Goal: Information Seeking & Learning: Understand process/instructions

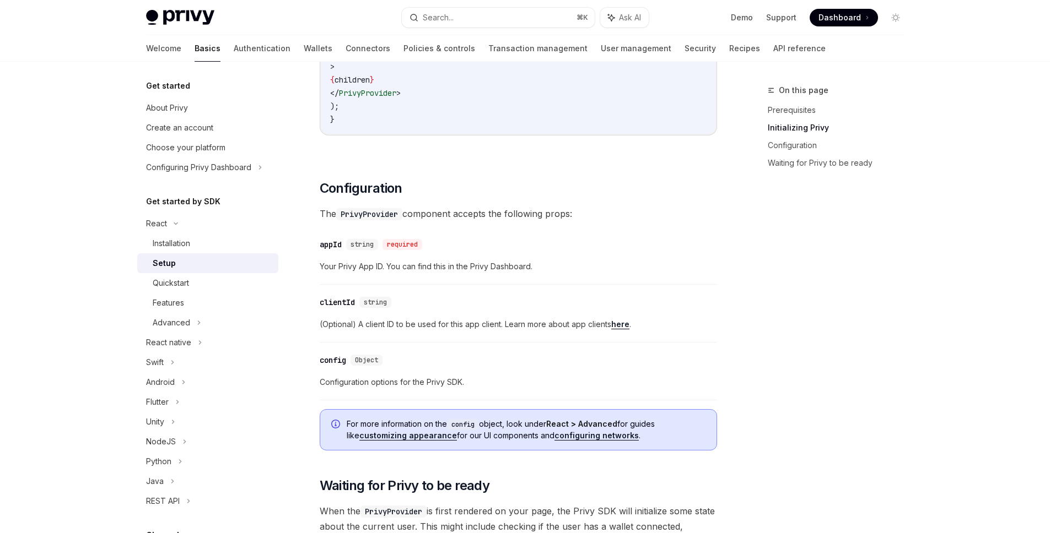
scroll to position [674, 0]
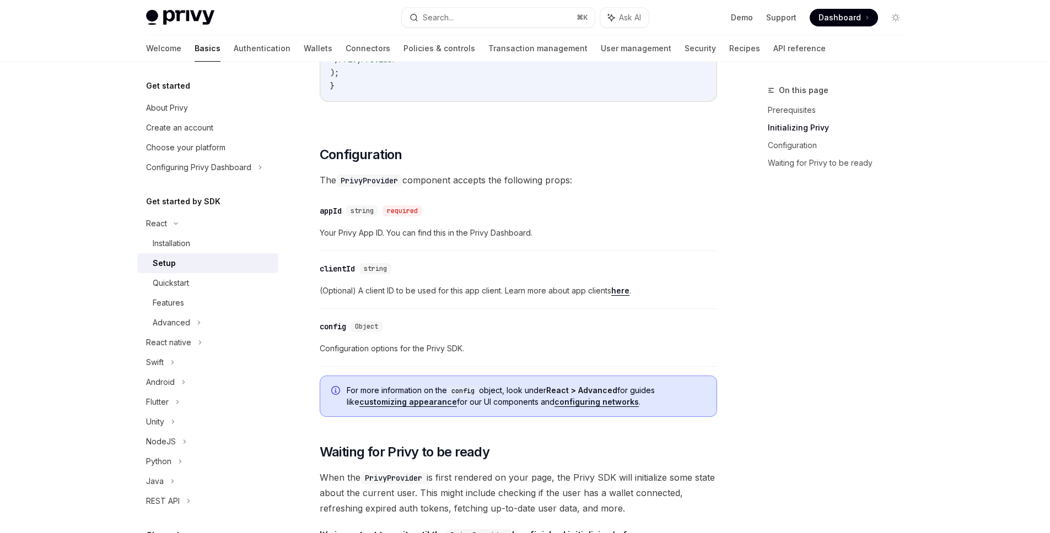
click at [784, 310] on div "On this page Prerequisites Initializing Privy Configuration Waiting for Privy t…" at bounding box center [830, 309] width 168 height 450
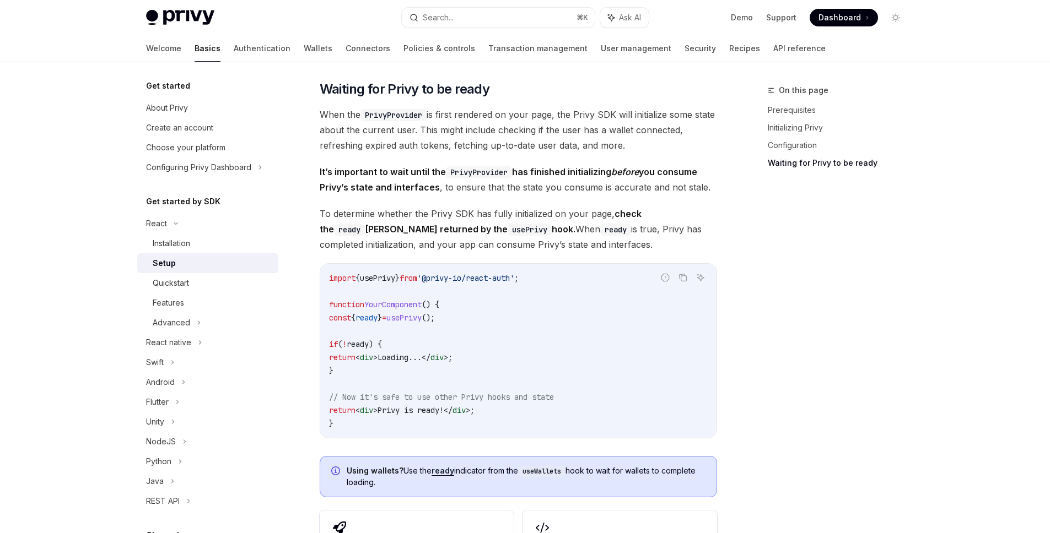
scroll to position [1038, 0]
drag, startPoint x: 430, startPoint y: 279, endPoint x: 336, endPoint y: 279, distance: 93.7
click at [417, 279] on span "from" at bounding box center [408, 278] width 18 height 10
drag, startPoint x: 324, startPoint y: 277, endPoint x: 603, endPoint y: 280, distance: 279.4
click at [603, 280] on div "import { usePrivy } from '@privy-io/react-auth' ; function YourComponent () { c…" at bounding box center [518, 350] width 396 height 174
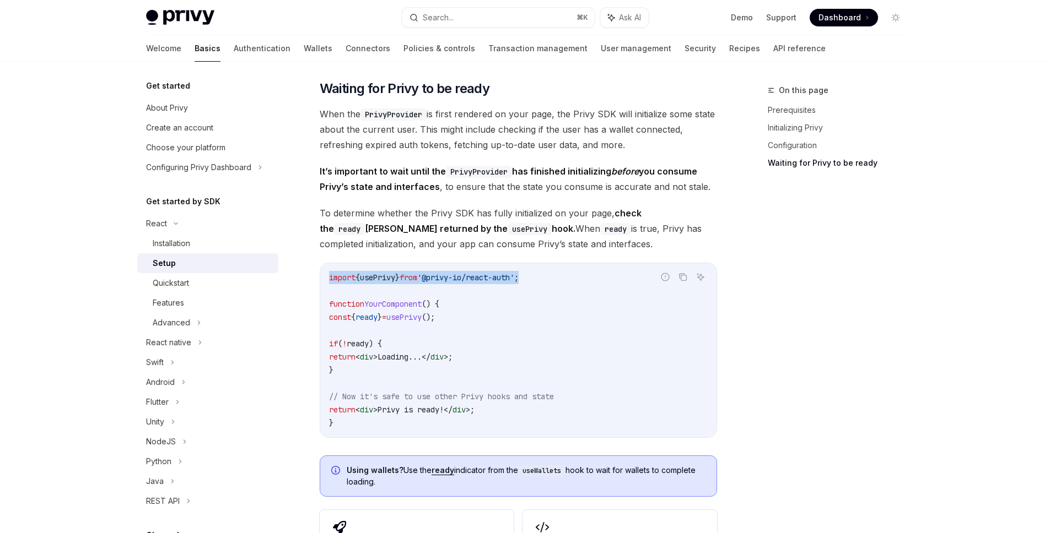
copy span "import { usePrivy } from '@privy-io/react-auth' ;"
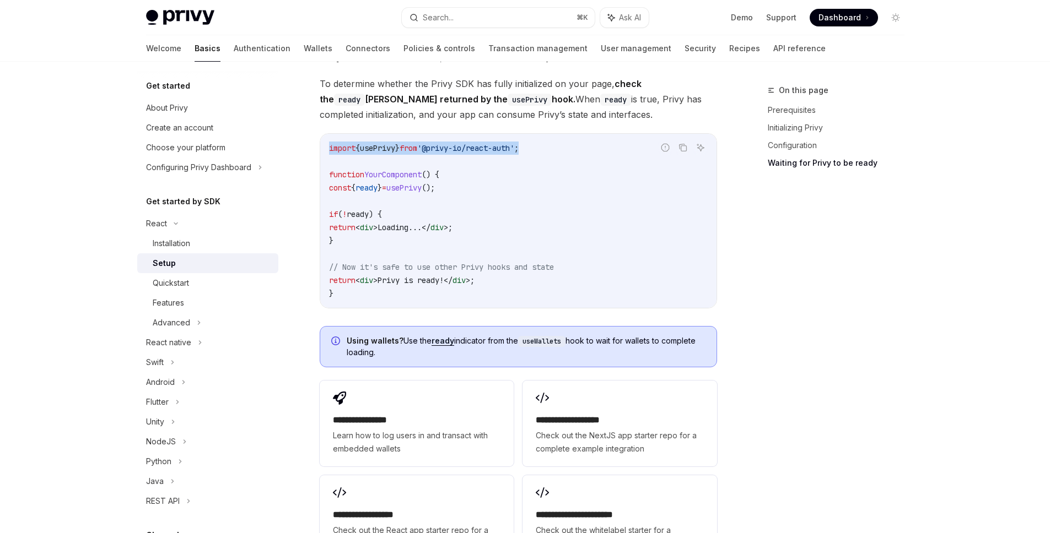
scroll to position [1171, 0]
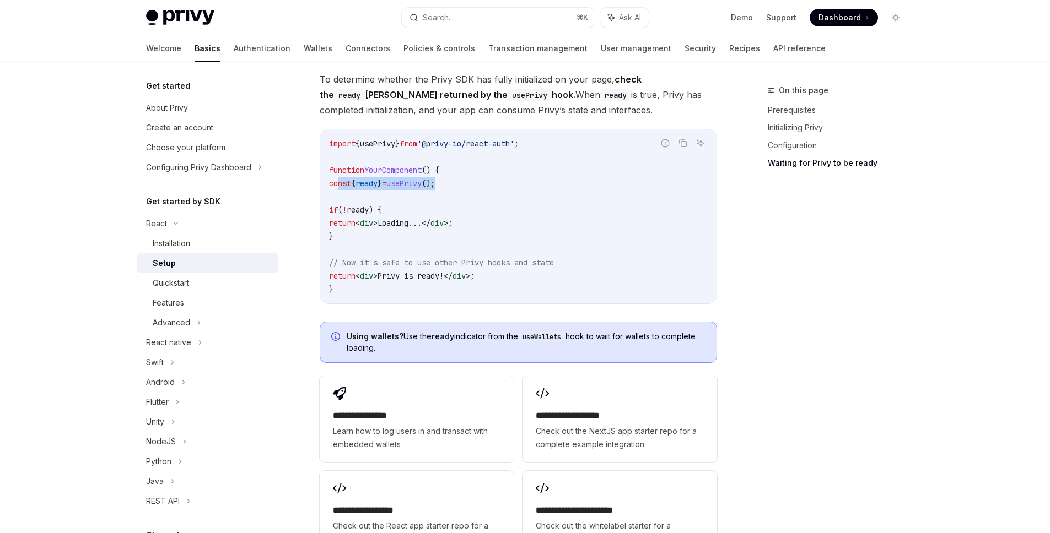
drag, startPoint x: 336, startPoint y: 184, endPoint x: 491, endPoint y: 184, distance: 154.8
click at [491, 184] on code "import { usePrivy } from '@privy-io/react-auth' ; function YourComponent () { c…" at bounding box center [518, 216] width 379 height 159
copy span "const { ready } = usePrivy ();"
click at [338, 183] on span "const" at bounding box center [340, 184] width 22 height 10
drag, startPoint x: 338, startPoint y: 184, endPoint x: 515, endPoint y: 184, distance: 176.9
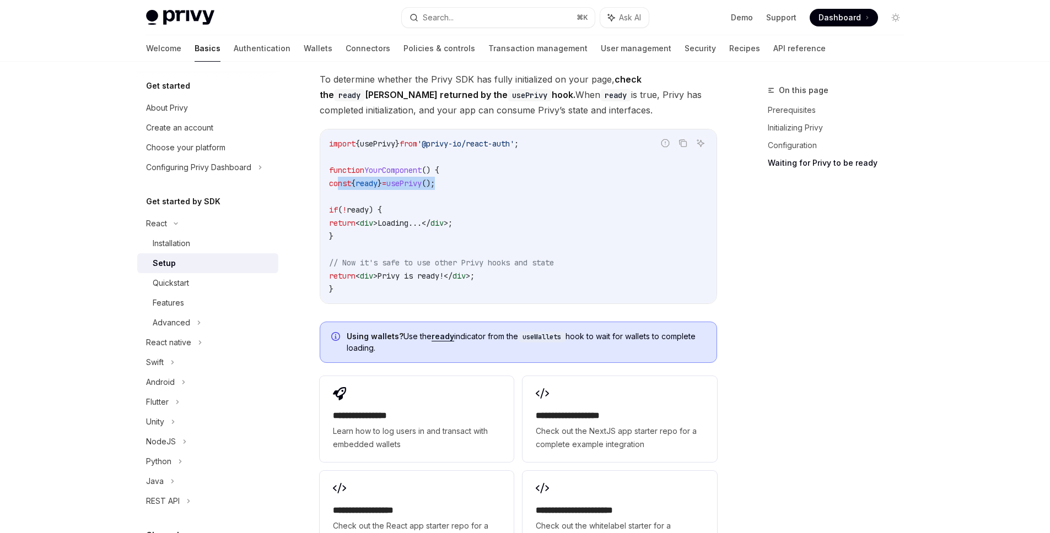
click at [515, 184] on code "import { usePrivy } from '@privy-io/react-auth' ; function YourComponent () { c…" at bounding box center [518, 216] width 379 height 159
copy span "const { ready } = usePrivy ();"
click at [654, 249] on code "import { usePrivy } from '@privy-io/react-auth' ; function YourComponent () { c…" at bounding box center [518, 216] width 379 height 159
click at [861, 287] on div "On this page Prerequisites Initializing Privy Configuration Waiting for Privy t…" at bounding box center [830, 309] width 168 height 450
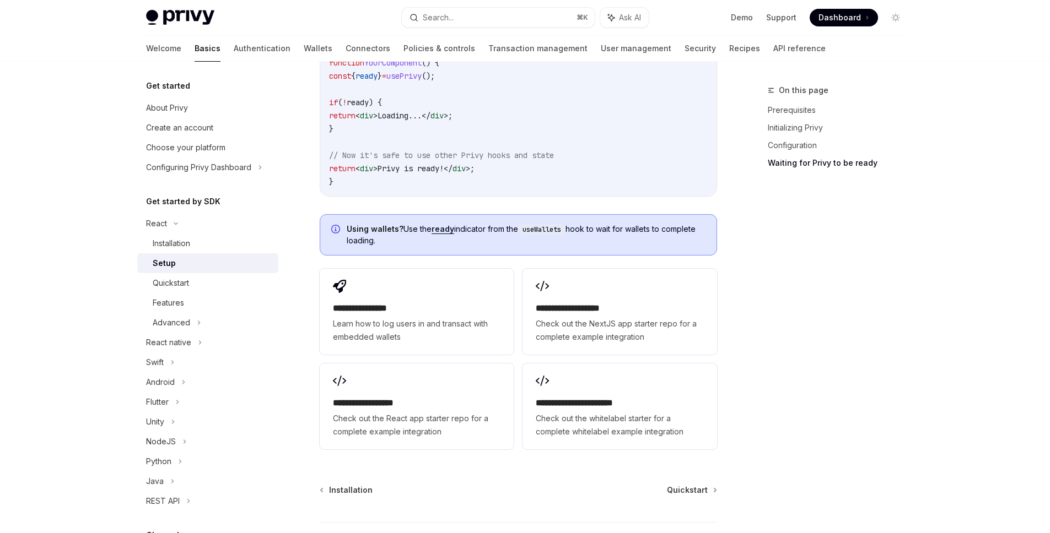
scroll to position [1288, 0]
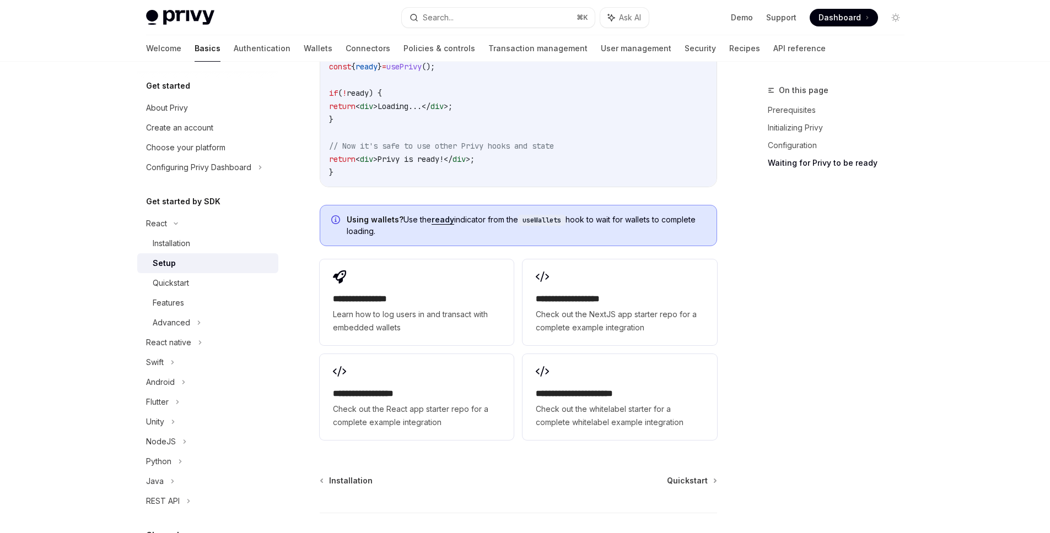
click at [857, 282] on div "On this page Prerequisites Initializing Privy Configuration Waiting for Privy t…" at bounding box center [830, 309] width 168 height 450
click at [197, 323] on icon at bounding box center [199, 322] width 4 height 13
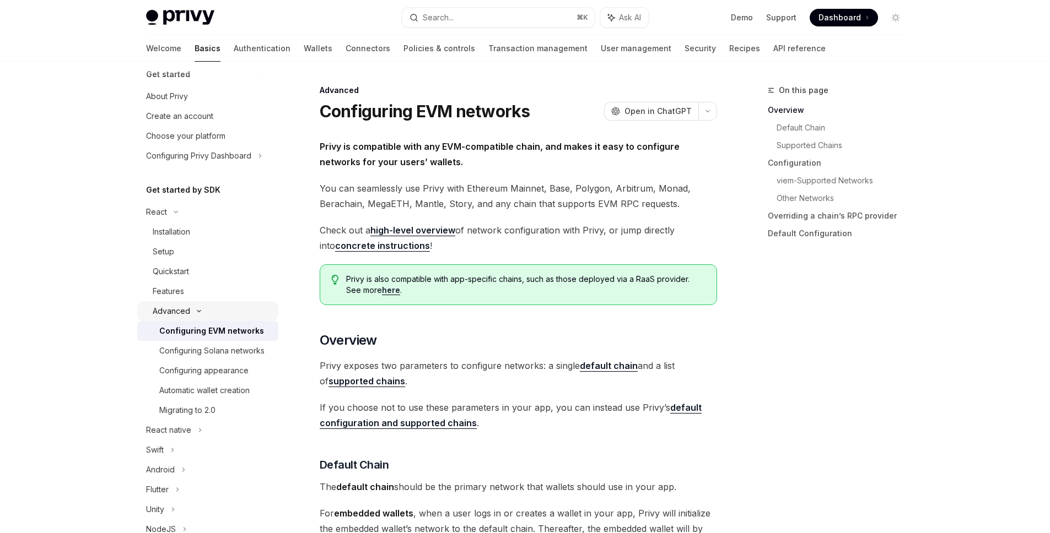
scroll to position [13, 0]
click at [181, 269] on div "Quickstart" at bounding box center [171, 270] width 36 height 13
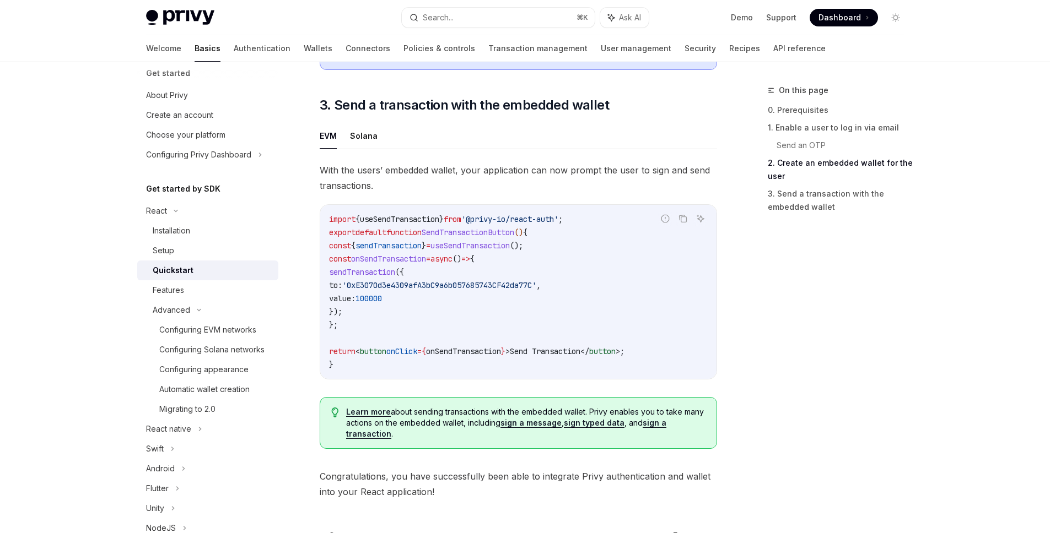
scroll to position [943, 0]
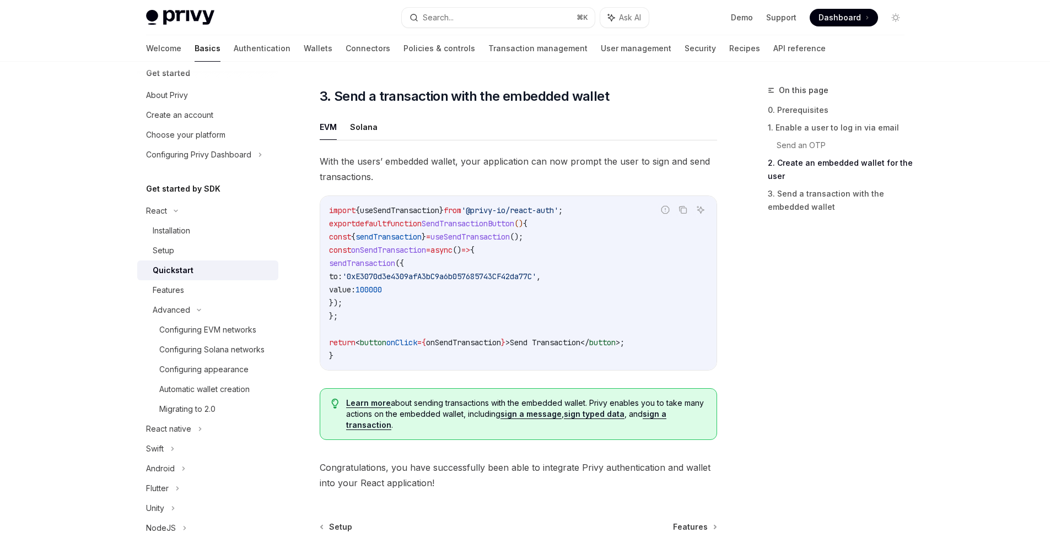
click at [789, 322] on div "On this page 0. Prerequisites 1. Enable a user to log in via email Send an OTP …" at bounding box center [830, 309] width 168 height 450
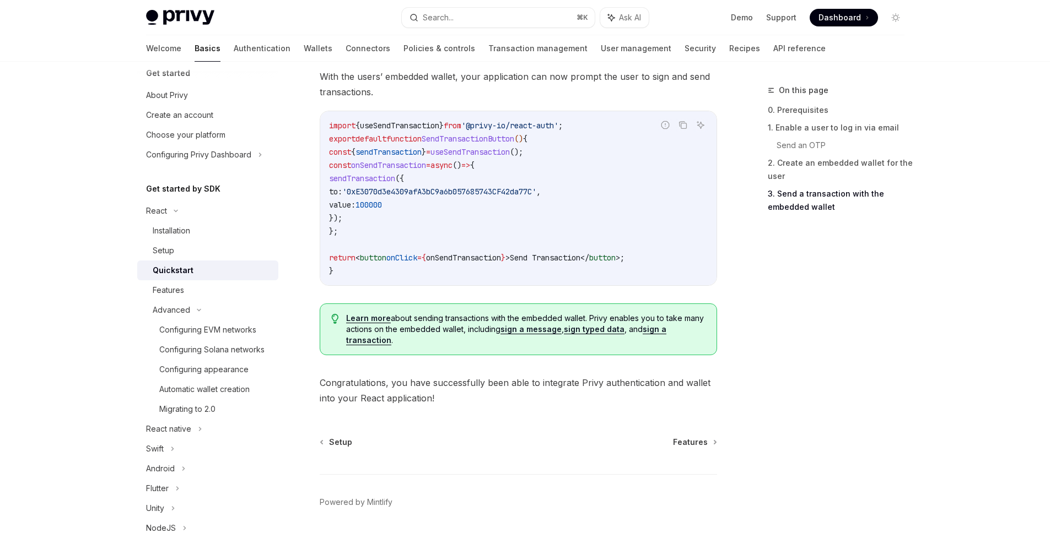
scroll to position [1030, 0]
click at [701, 445] on span "Features" at bounding box center [690, 440] width 35 height 11
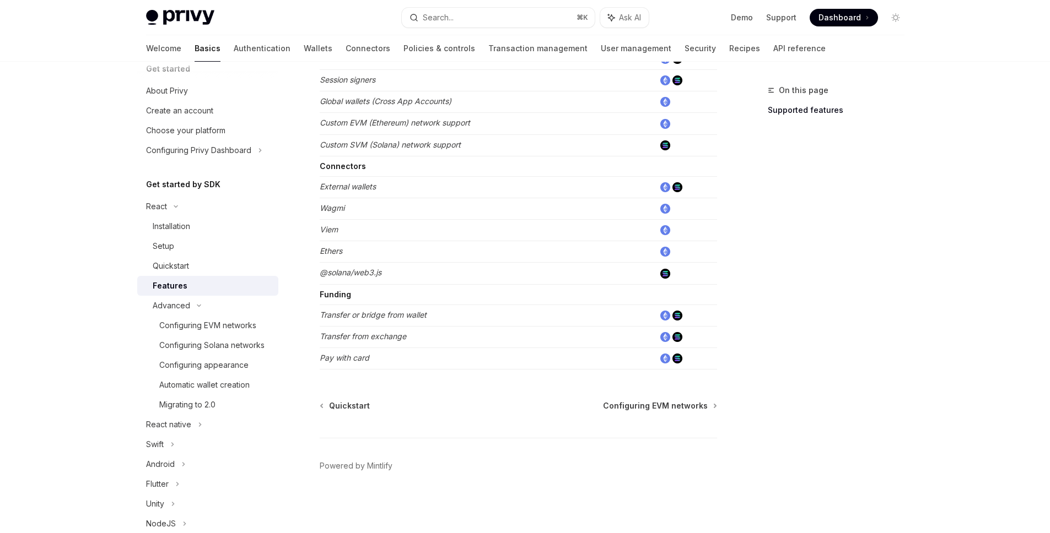
scroll to position [30, 0]
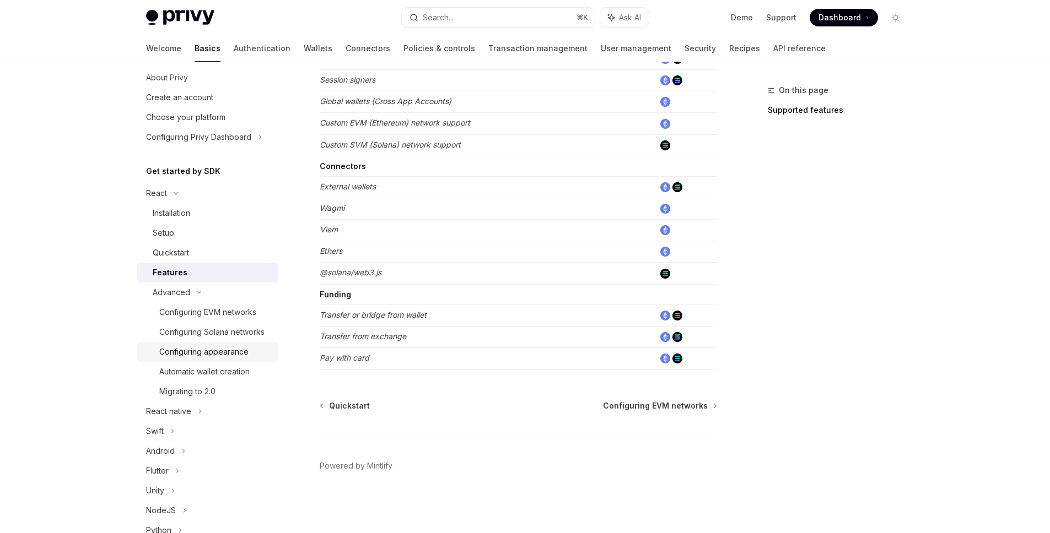
click at [241, 359] on div "Configuring appearance" at bounding box center [203, 351] width 89 height 13
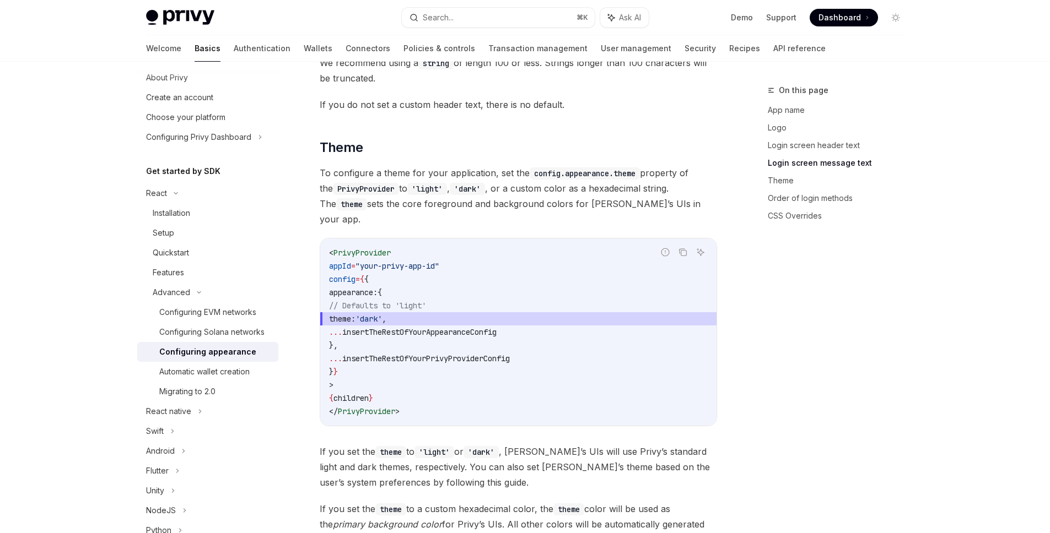
scroll to position [959, 0]
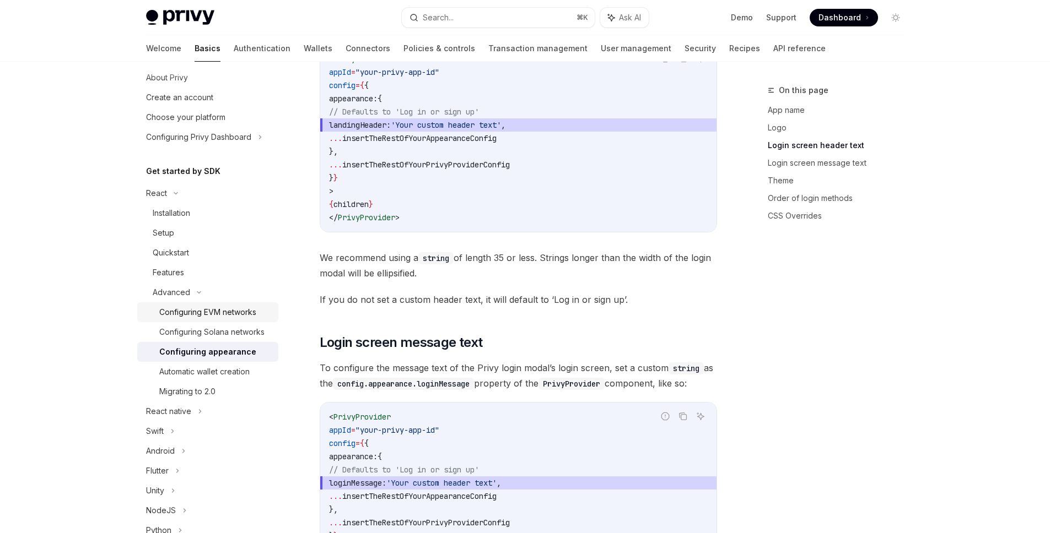
click at [206, 309] on div "Configuring EVM networks" at bounding box center [207, 312] width 97 height 13
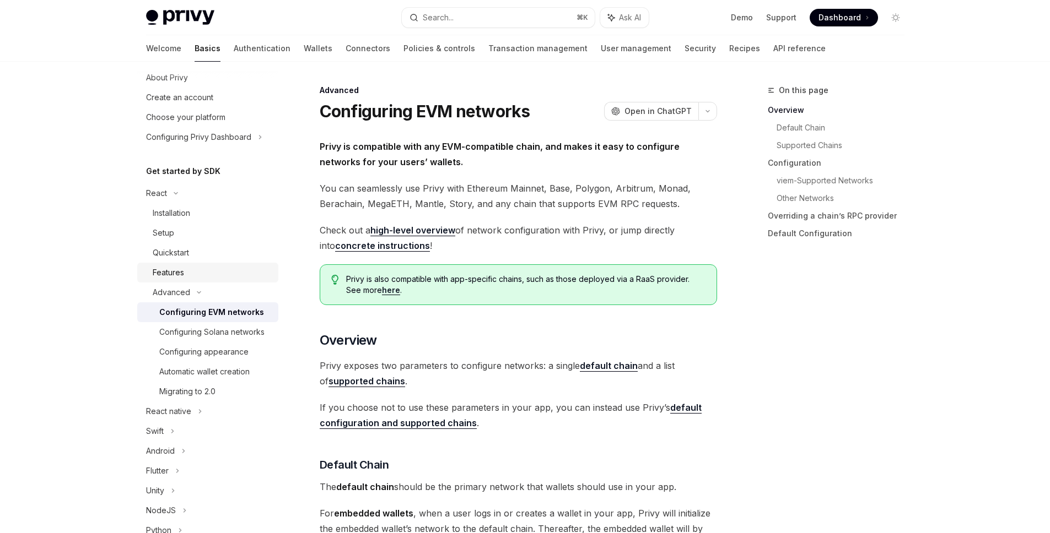
click at [181, 272] on div "Features" at bounding box center [168, 272] width 31 height 13
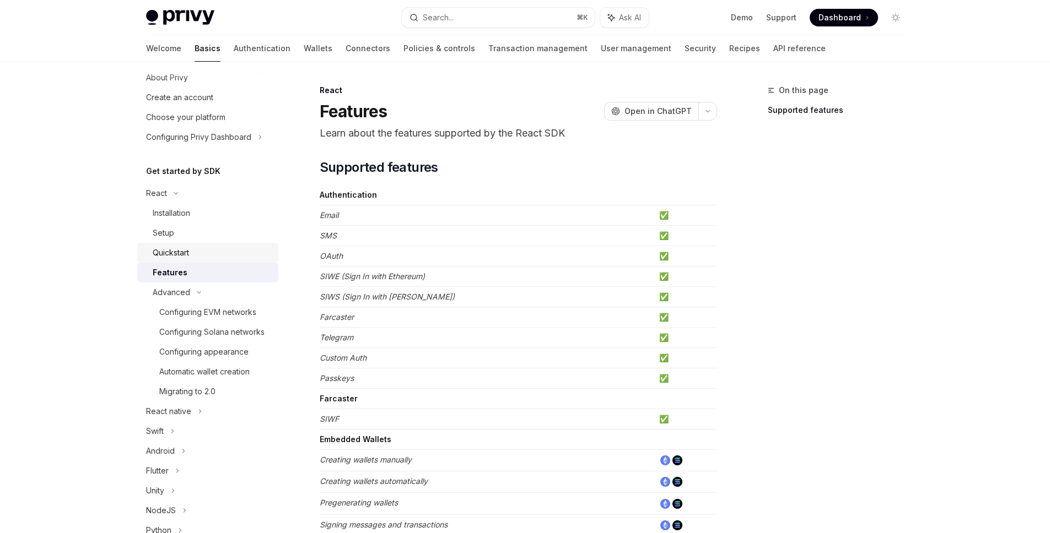
click at [181, 249] on div "Quickstart" at bounding box center [171, 252] width 36 height 13
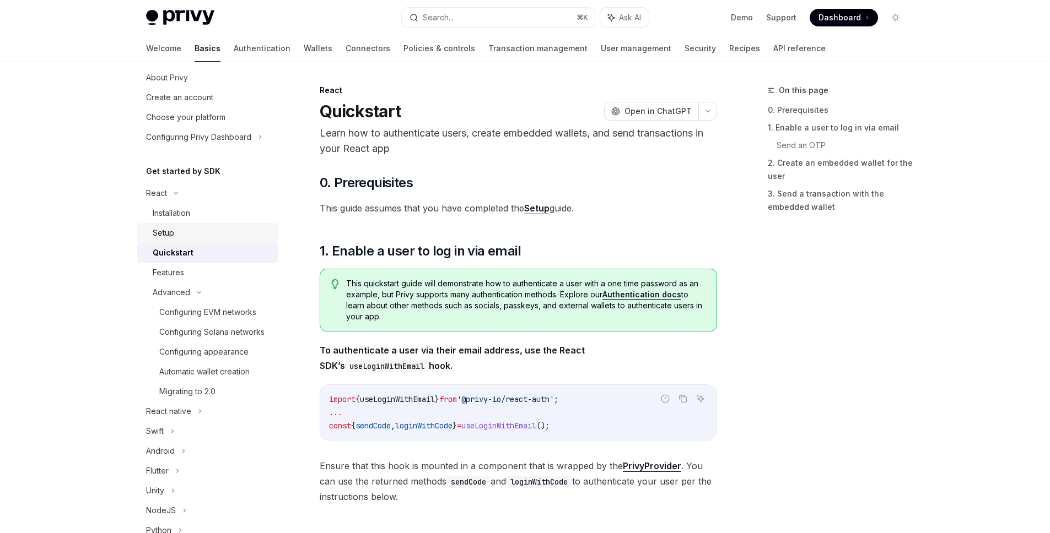
click at [175, 229] on div "Setup" at bounding box center [212, 232] width 119 height 13
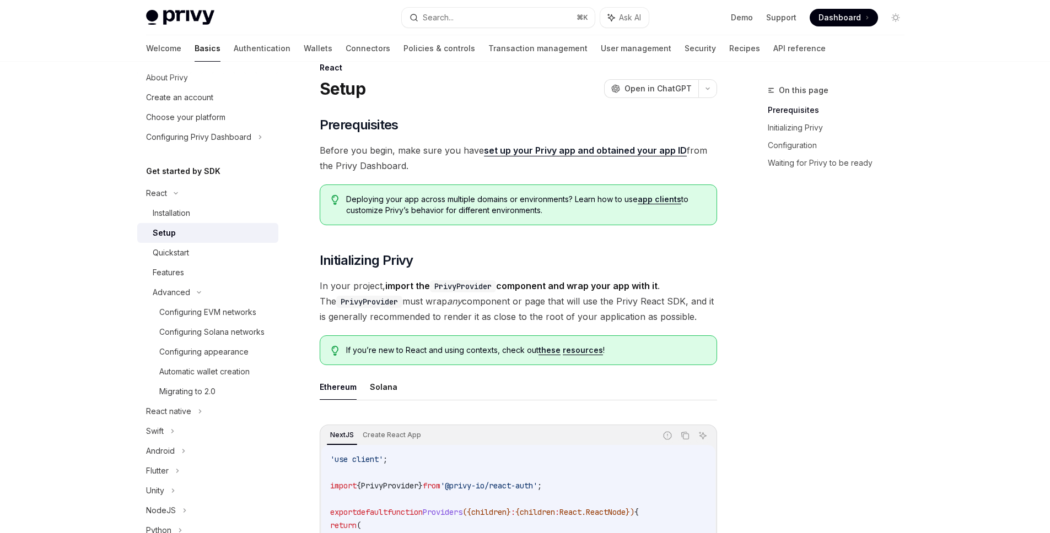
scroll to position [69, 0]
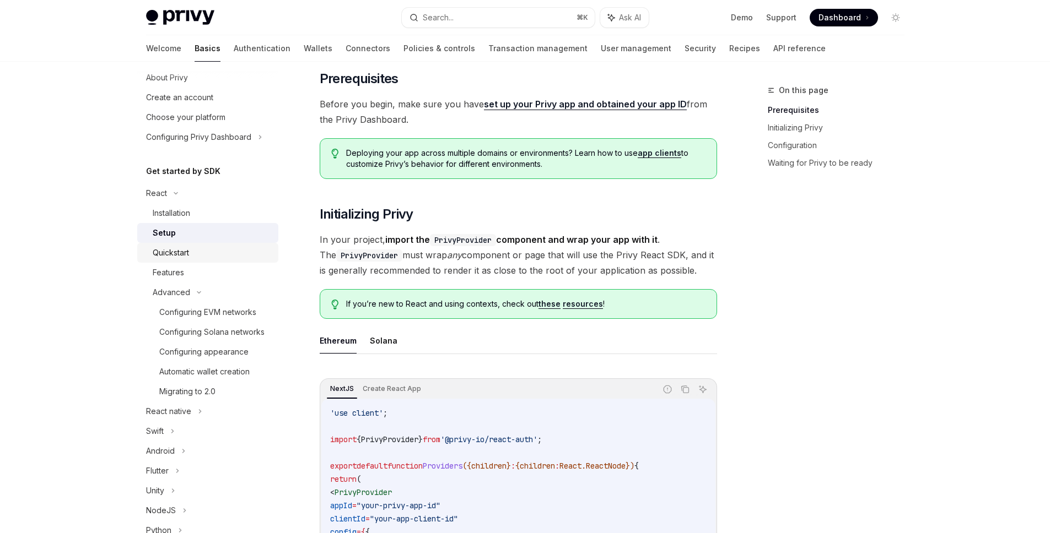
click at [189, 255] on div "Quickstart" at bounding box center [171, 252] width 36 height 13
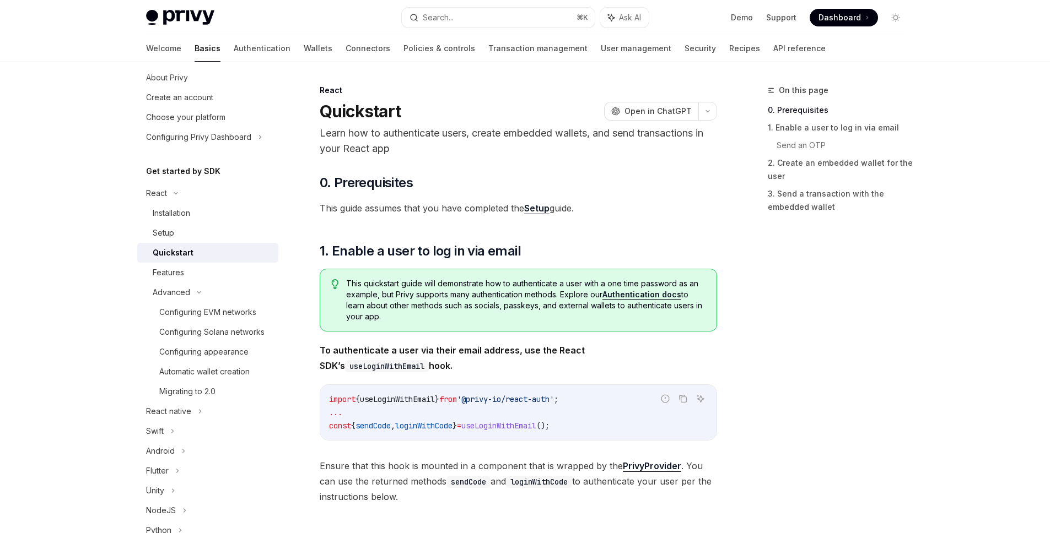
scroll to position [364, 0]
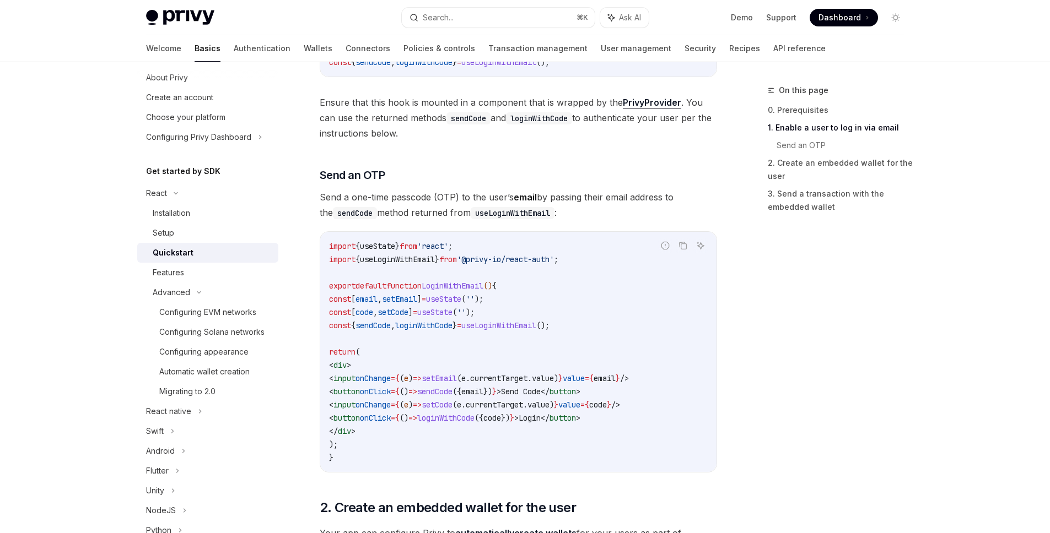
click at [548, 121] on code "loginWithCode" at bounding box center [539, 118] width 66 height 12
click at [859, 352] on div "On this page 0. Prerequisites 1. Enable a user to log in via email Send an OTP …" at bounding box center [830, 309] width 168 height 450
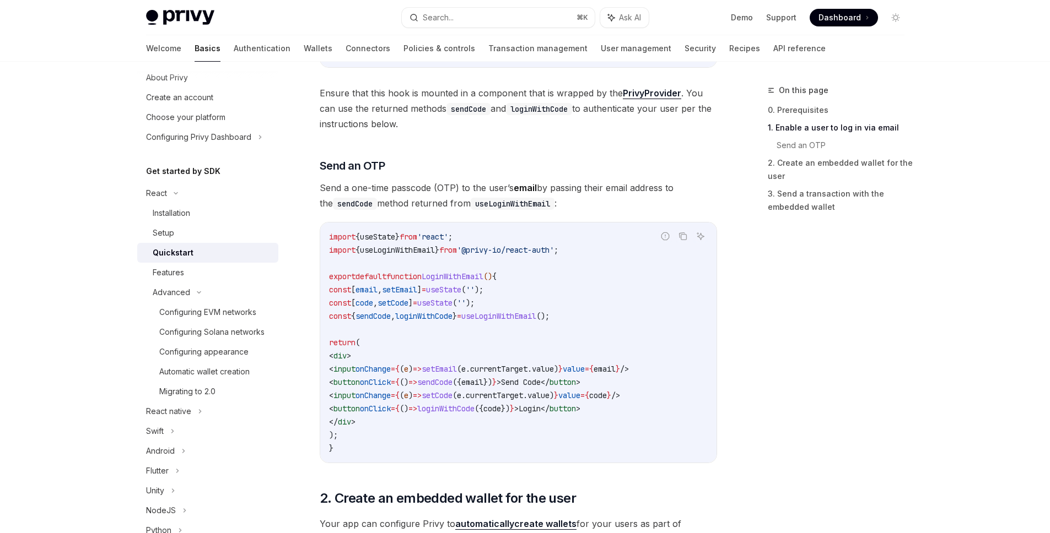
scroll to position [399, 0]
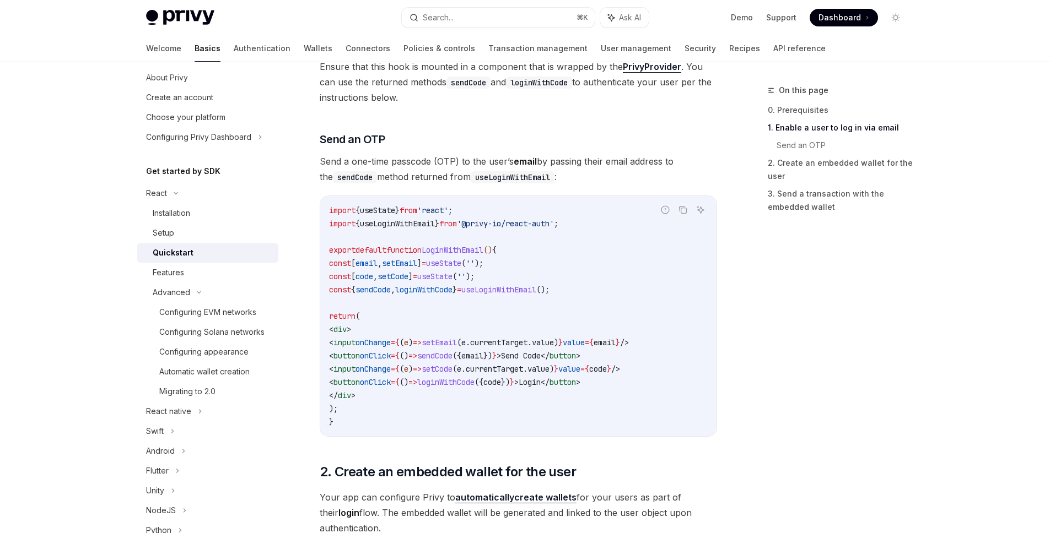
click at [769, 368] on div "On this page 0. Prerequisites 1. Enable a user to log in via email Send an OTP …" at bounding box center [830, 309] width 168 height 450
click at [768, 365] on div "On this page 0. Prerequisites 1. Enable a user to log in via email Send an OTP …" at bounding box center [830, 309] width 168 height 450
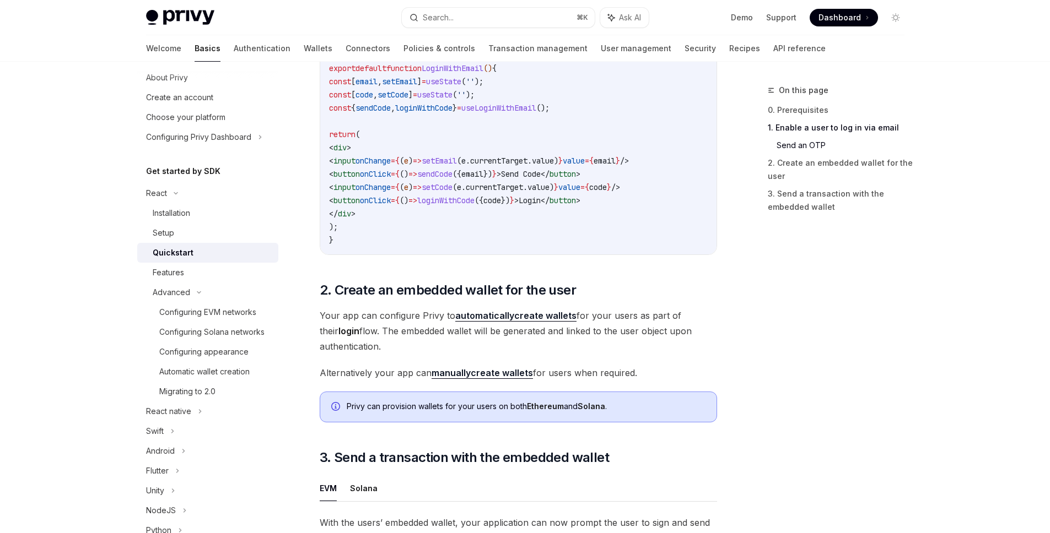
scroll to position [582, 0]
click at [773, 360] on div "On this page 0. Prerequisites 1. Enable a user to log in via email Send an OTP …" at bounding box center [830, 309] width 168 height 450
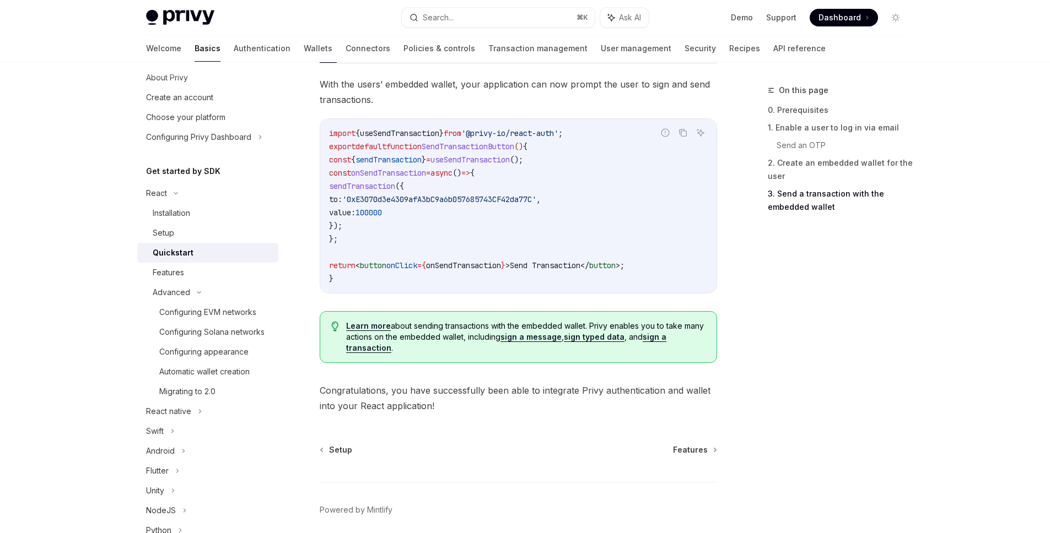
scroll to position [1040, 0]
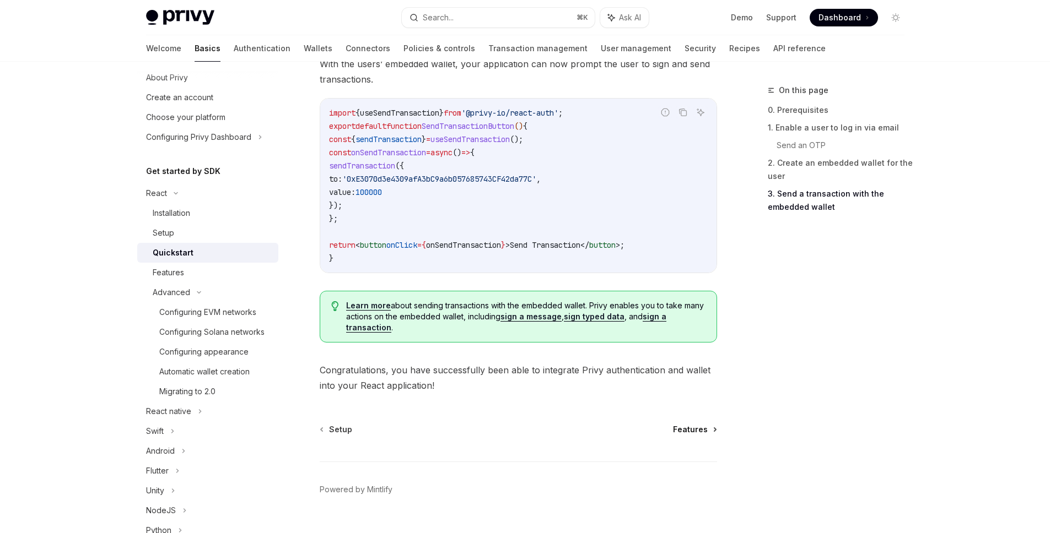
click at [695, 431] on span "Features" at bounding box center [690, 429] width 35 height 11
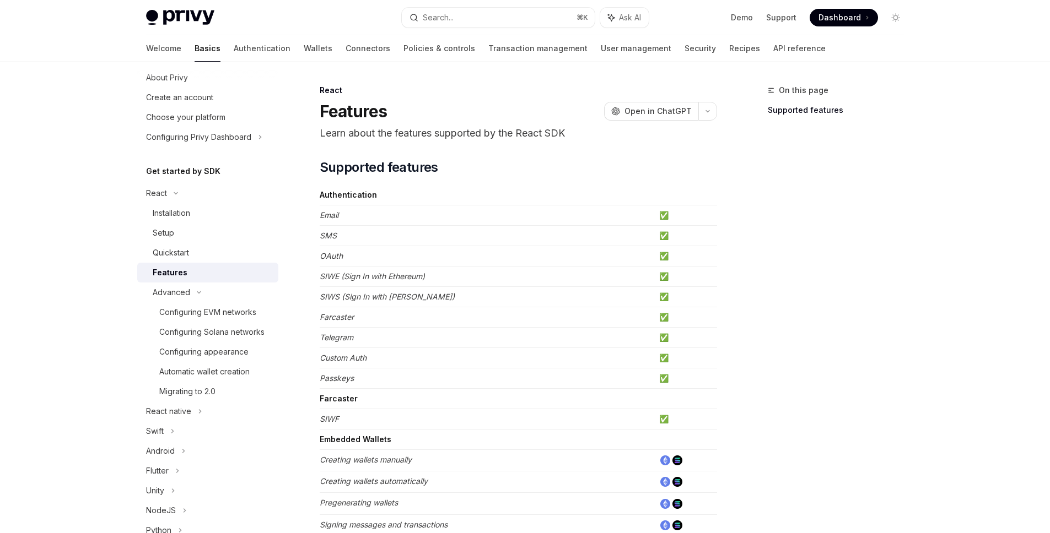
click at [327, 257] on em "OAuth" at bounding box center [331, 255] width 23 height 9
click at [491, 279] on td "SIWE (Sign In with Ethereum)" at bounding box center [487, 277] width 335 height 20
click at [650, 110] on span "Open in ChatGPT" at bounding box center [657, 111] width 67 height 11
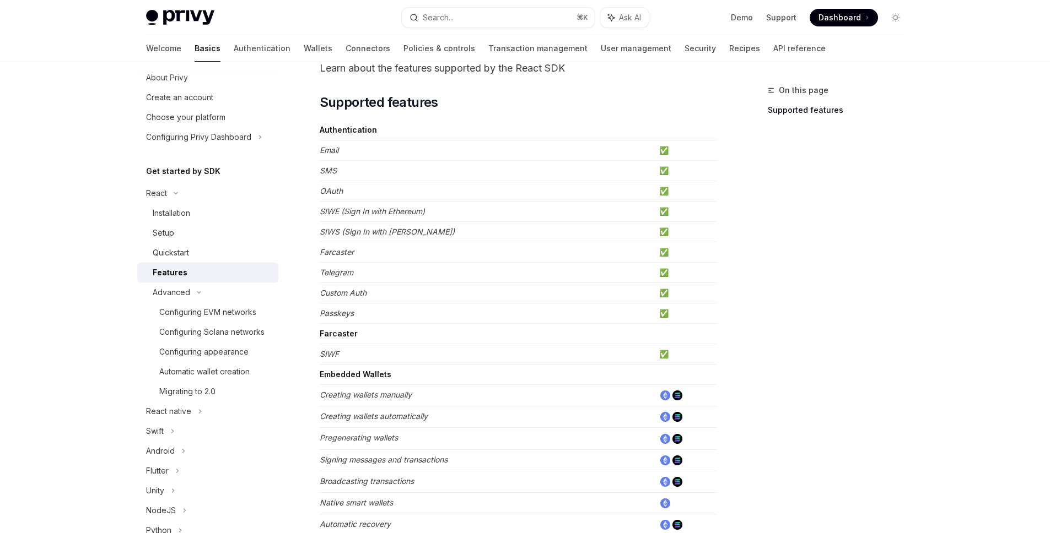
scroll to position [87, 0]
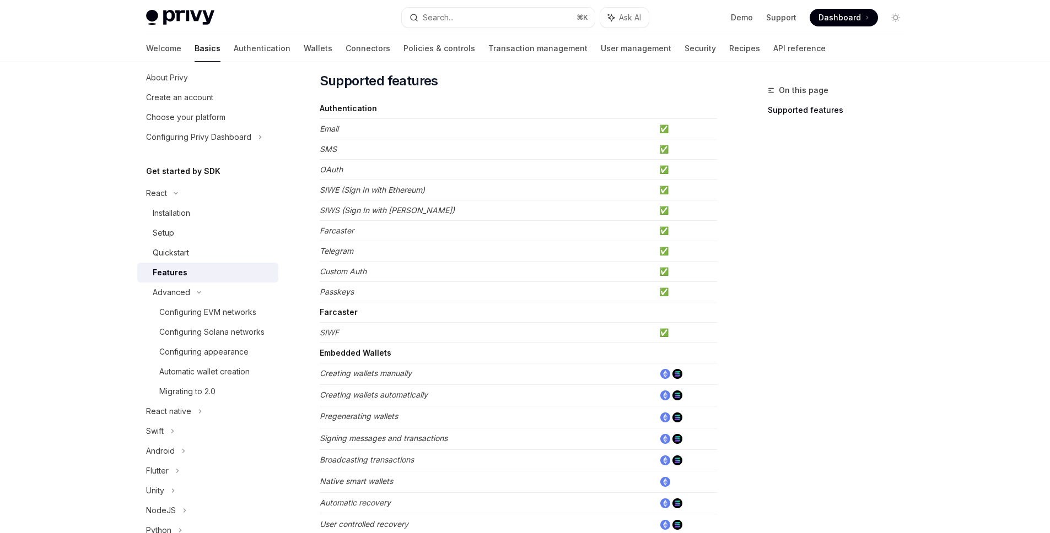
click at [358, 272] on em "Custom Auth" at bounding box center [343, 271] width 47 height 9
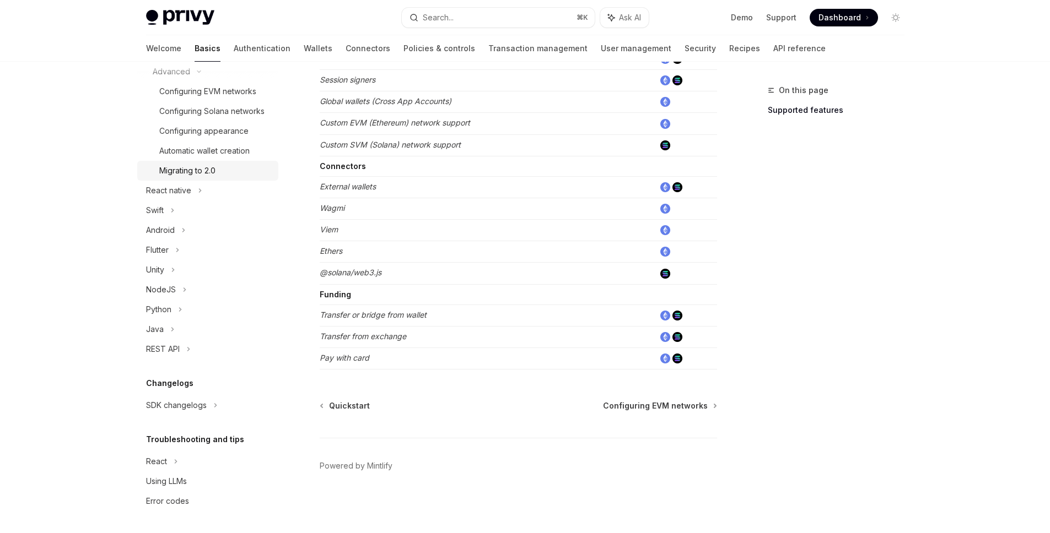
scroll to position [264, 0]
click at [178, 461] on div "React" at bounding box center [207, 462] width 141 height 20
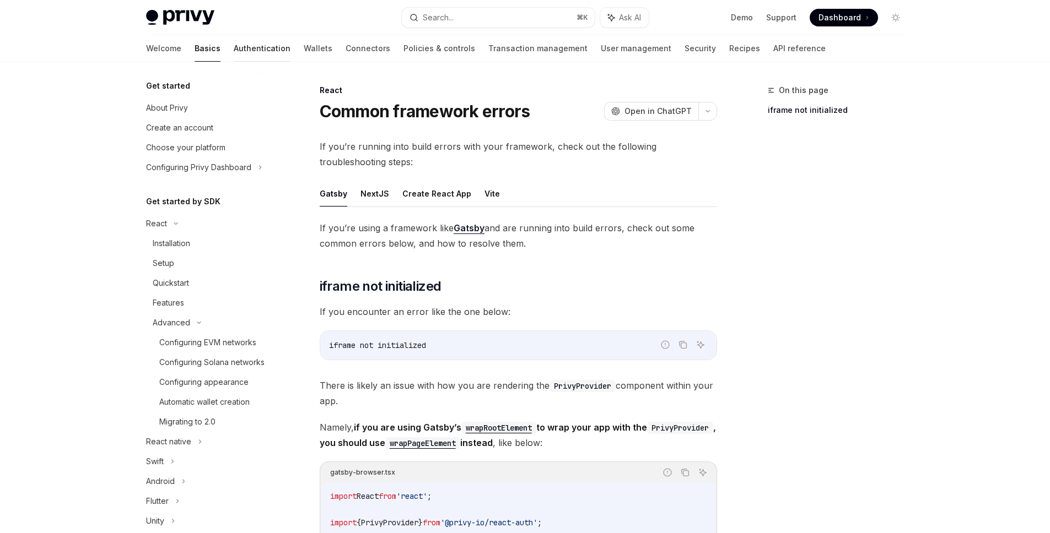
click at [234, 48] on link "Authentication" at bounding box center [262, 48] width 57 height 26
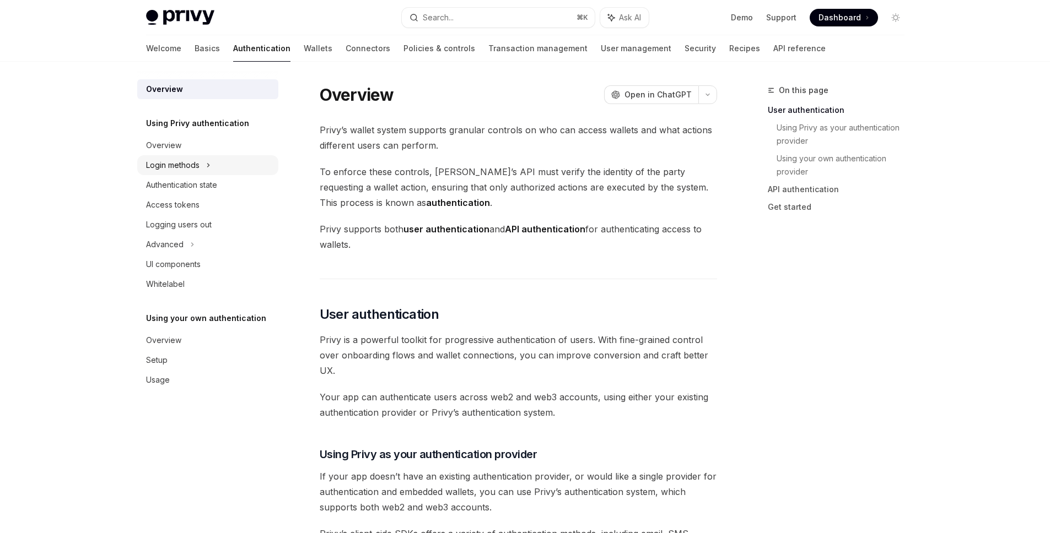
click at [214, 163] on div "Login methods" at bounding box center [207, 165] width 141 height 20
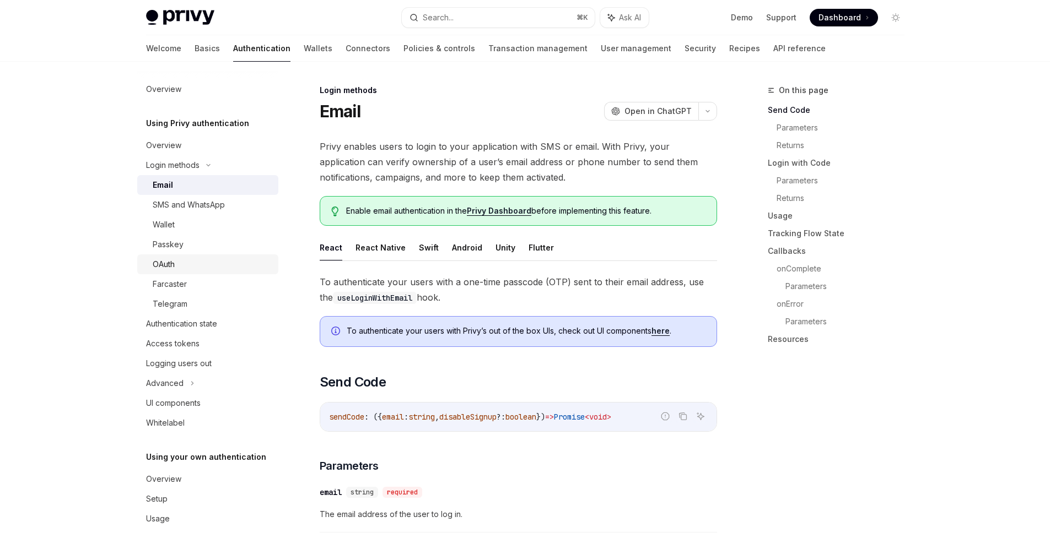
click at [168, 262] on div "OAuth" at bounding box center [164, 264] width 22 height 13
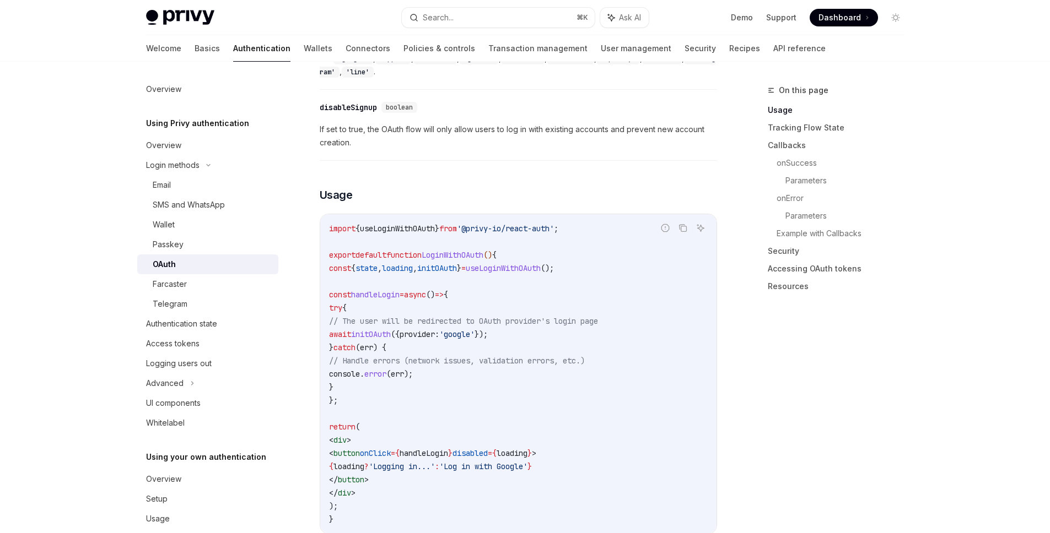
scroll to position [555, 0]
click at [363, 249] on span "default" at bounding box center [370, 254] width 31 height 10
drag, startPoint x: 326, startPoint y: 219, endPoint x: 623, endPoint y: 219, distance: 296.4
click at [623, 219] on div "import { useLoginWithOAuth } from '@privy-io/react-auth' ; export default funct…" at bounding box center [518, 373] width 396 height 320
click at [542, 224] on code "import { useLoginWithOAuth } from '@privy-io/react-auth' ; export default funct…" at bounding box center [518, 372] width 379 height 304
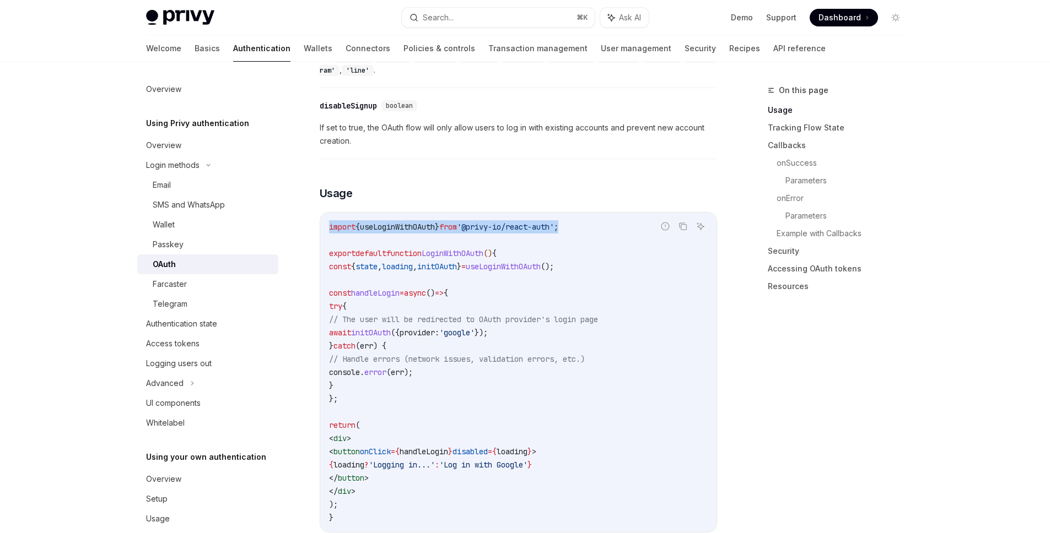
drag, startPoint x: 598, startPoint y: 216, endPoint x: 323, endPoint y: 217, distance: 275.5
click at [323, 217] on div "import { useLoginWithOAuth } from '@privy-io/react-auth' ; export default funct…" at bounding box center [518, 373] width 396 height 320
click at [375, 235] on code "import { useLoginWithOAuth } from '@privy-io/react-auth' ; export default funct…" at bounding box center [518, 372] width 379 height 304
drag, startPoint x: 327, startPoint y: 219, endPoint x: 611, endPoint y: 219, distance: 283.2
click at [611, 219] on div "import { useLoginWithOAuth } from '@privy-io/react-auth' ; export default funct…" at bounding box center [518, 373] width 396 height 320
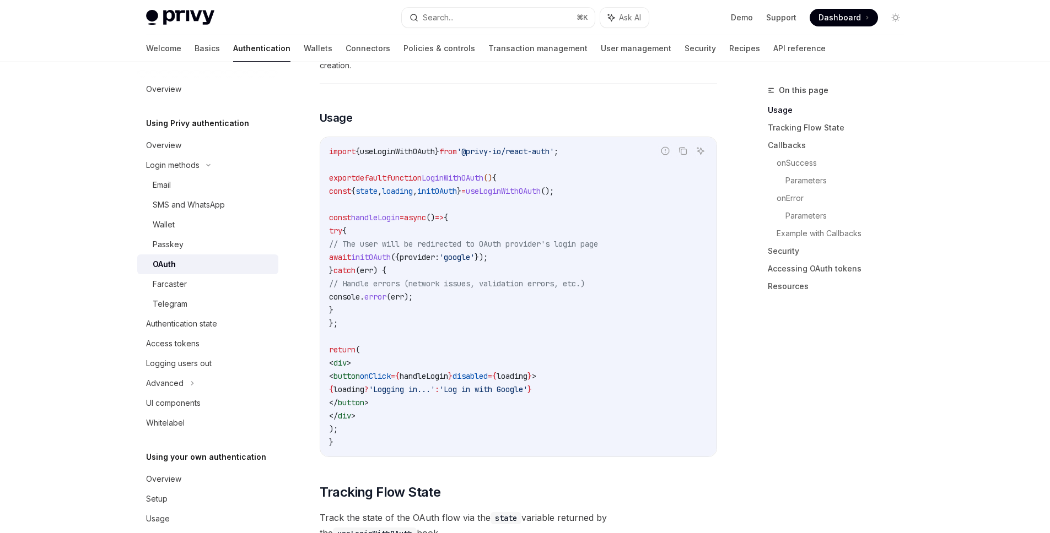
scroll to position [634, 0]
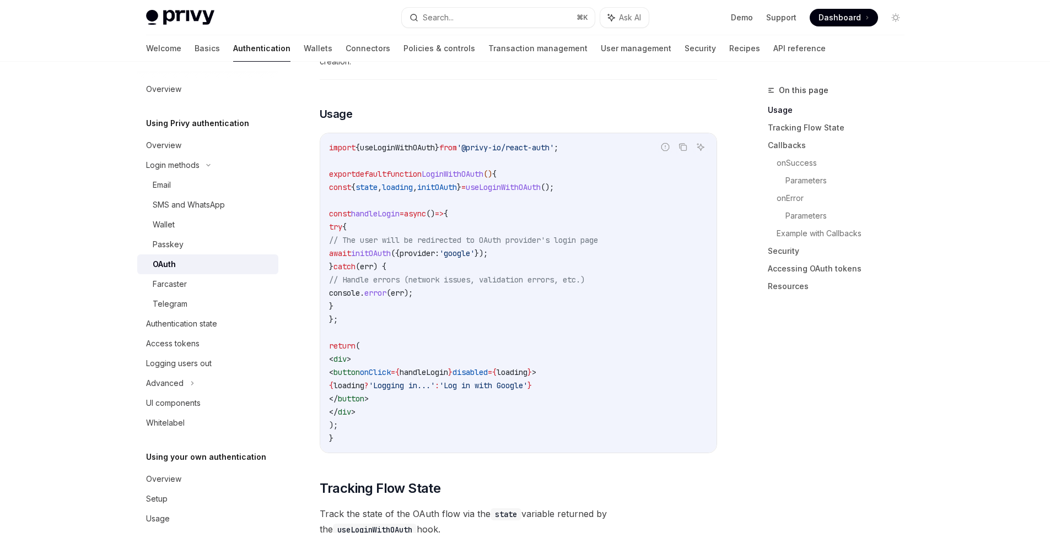
click at [541, 182] on span "useLoginWithOAuth" at bounding box center [503, 187] width 75 height 10
click at [426, 209] on span "async" at bounding box center [415, 214] width 22 height 10
drag, startPoint x: 482, startPoint y: 181, endPoint x: 451, endPoint y: 171, distance: 32.2
click at [457, 182] on span "initOAuth" at bounding box center [437, 187] width 40 height 10
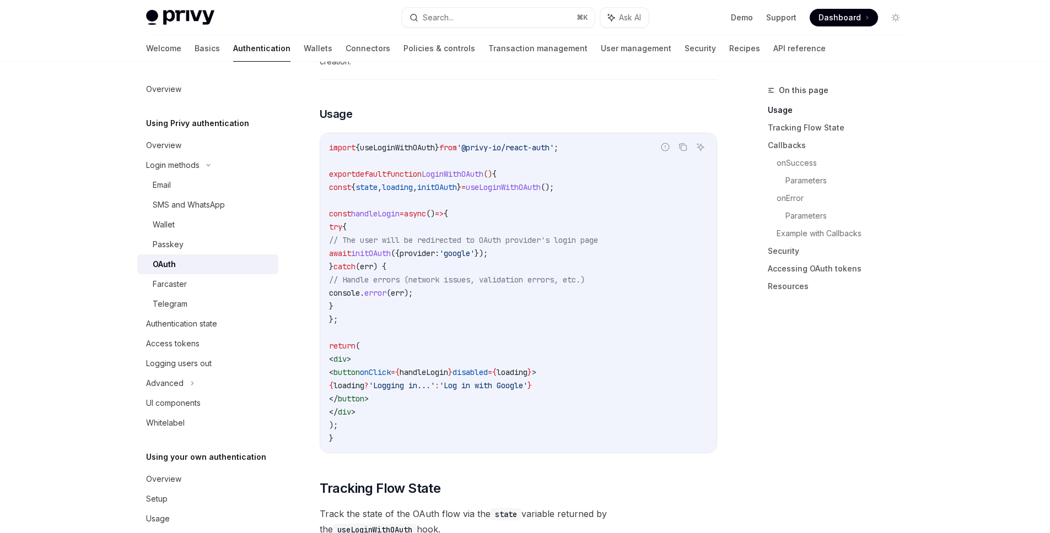
click at [451, 171] on code "import { useLoginWithOAuth } from '@privy-io/react-auth' ; export default funct…" at bounding box center [518, 293] width 379 height 304
drag, startPoint x: 451, startPoint y: 171, endPoint x: 365, endPoint y: 191, distance: 88.1
click at [451, 171] on code "import { useLoginWithOAuth } from '@privy-io/react-auth' ; export default funct…" at bounding box center [518, 293] width 379 height 304
click at [365, 191] on code "import { useLoginWithOAuth } from '@privy-io/react-auth' ; export default funct…" at bounding box center [518, 293] width 379 height 304
drag, startPoint x: 338, startPoint y: 180, endPoint x: 644, endPoint y: 182, distance: 305.3
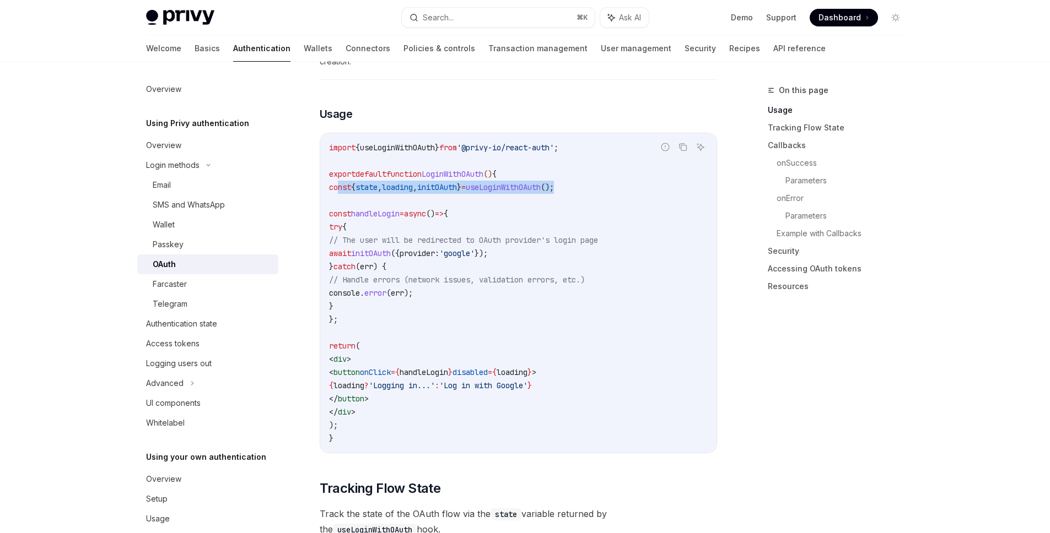
click at [644, 182] on code "import { useLoginWithOAuth } from '@privy-io/react-auth' ; export default funct…" at bounding box center [518, 293] width 379 height 304
copy span "const { state , loading , initOAuth } = useLoginWithOAuth ();"
click at [385, 209] on span "handleLogin" at bounding box center [375, 214] width 48 height 10
drag, startPoint x: 385, startPoint y: 203, endPoint x: 472, endPoint y: 231, distance: 91.3
click at [386, 209] on span "handleLogin" at bounding box center [375, 214] width 48 height 10
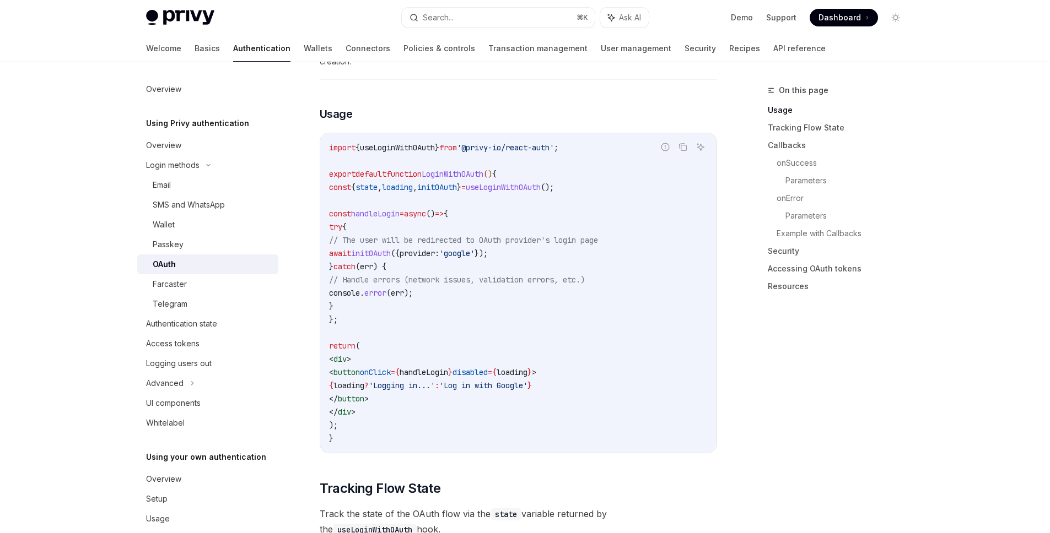
click at [495, 235] on span "// The user will be redirected to OAuth provider's login page" at bounding box center [463, 240] width 269 height 10
click at [391, 249] on span "initOAuth" at bounding box center [371, 254] width 40 height 10
click at [509, 275] on span "// Handle errors (network issues, validation errors, etc.)" at bounding box center [457, 280] width 256 height 10
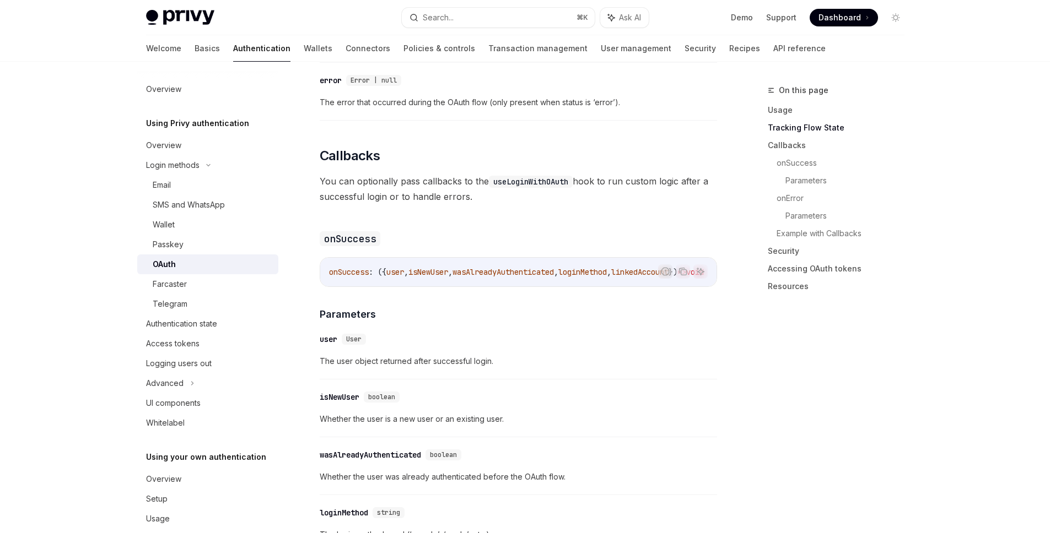
scroll to position [1275, 0]
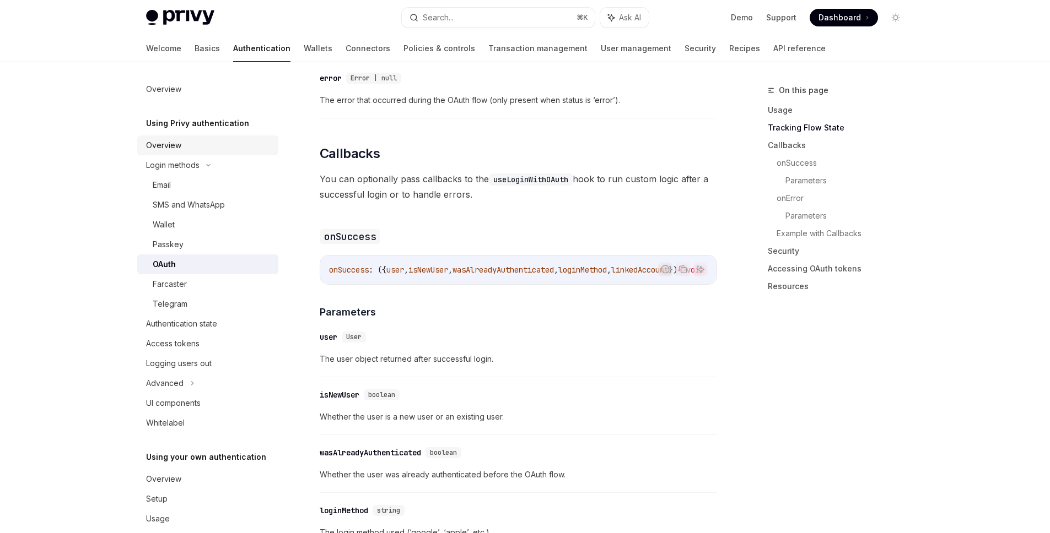
click at [180, 150] on div "Overview" at bounding box center [163, 145] width 35 height 13
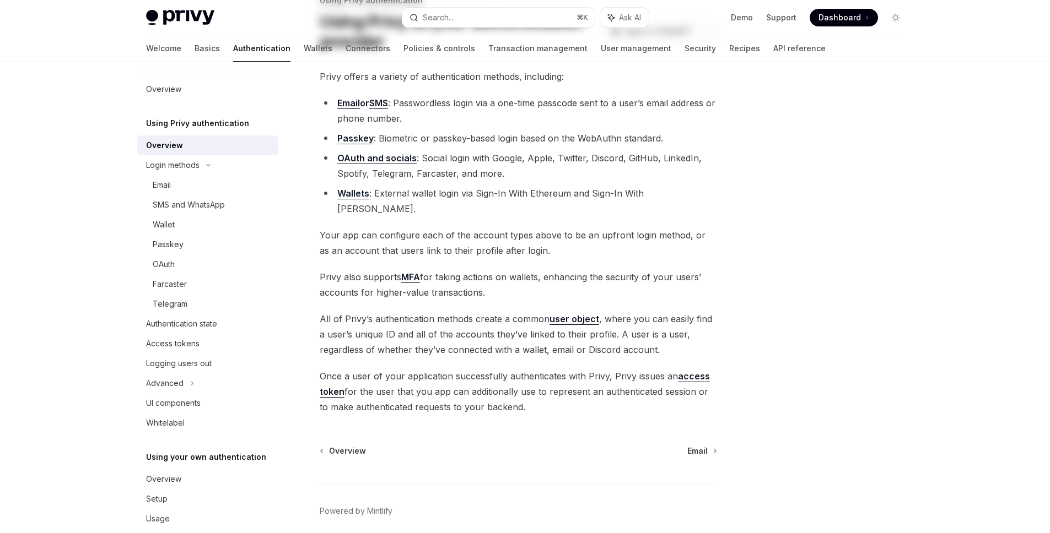
scroll to position [120, 0]
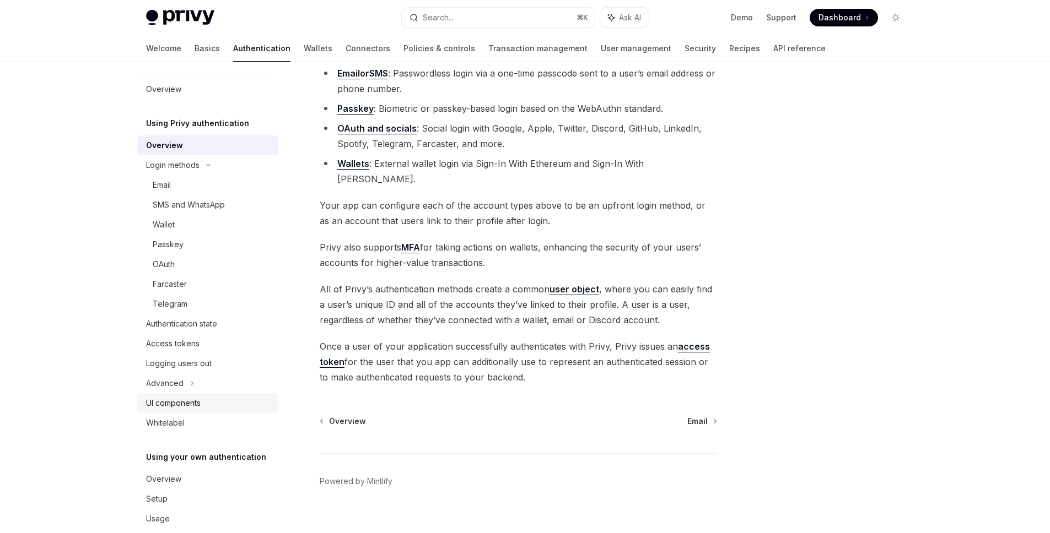
click at [196, 402] on div "UI components" at bounding box center [173, 403] width 55 height 13
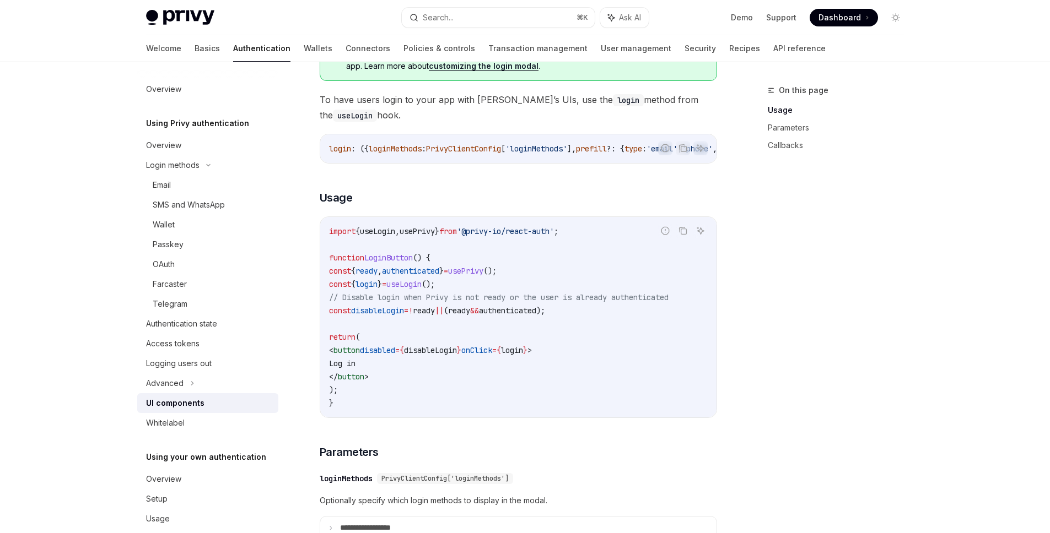
scroll to position [647, 0]
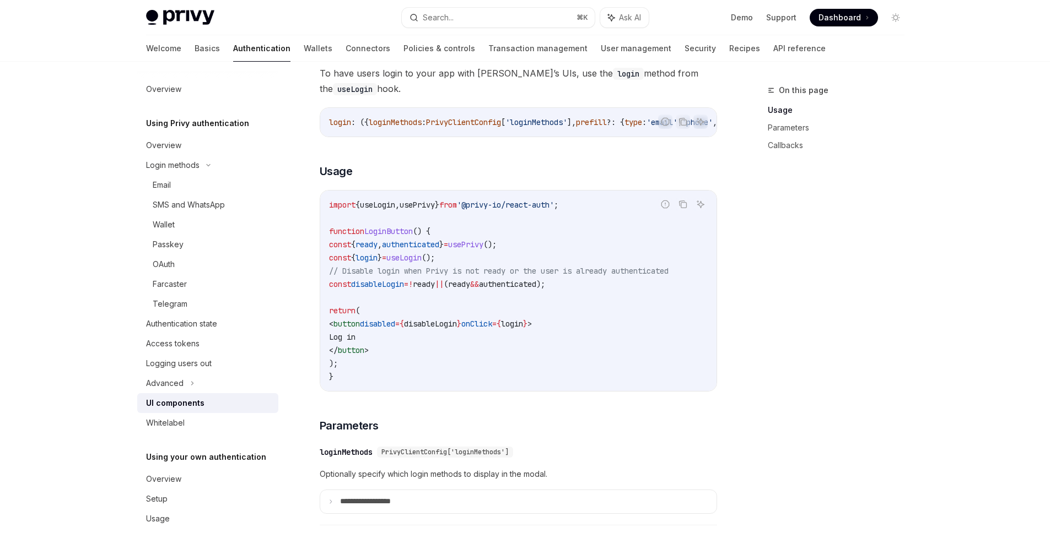
click at [422, 261] on span "useLogin" at bounding box center [403, 258] width 35 height 10
click at [388, 281] on code "import { useLogin , usePrivy } from '@privy-io/react-auth' ; function LoginButt…" at bounding box center [518, 290] width 379 height 185
drag, startPoint x: 347, startPoint y: 263, endPoint x: 517, endPoint y: 263, distance: 169.7
click at [517, 263] on code "import { useLogin , usePrivy } from '@privy-io/react-auth' ; function LoginButt…" at bounding box center [518, 290] width 379 height 185
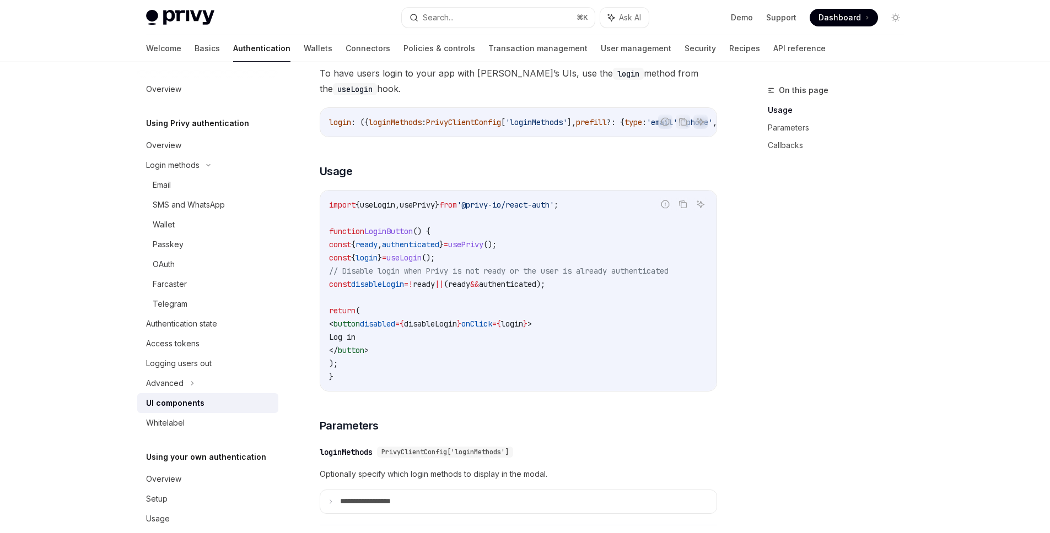
click at [435, 263] on span "();" at bounding box center [428, 258] width 13 height 10
drag, startPoint x: 346, startPoint y: 261, endPoint x: 510, endPoint y: 262, distance: 164.2
click at [510, 262] on code "import { useLogin , usePrivy } from '@privy-io/react-auth' ; function LoginButt…" at bounding box center [518, 290] width 379 height 185
copy span "const { login } = useLogin ();"
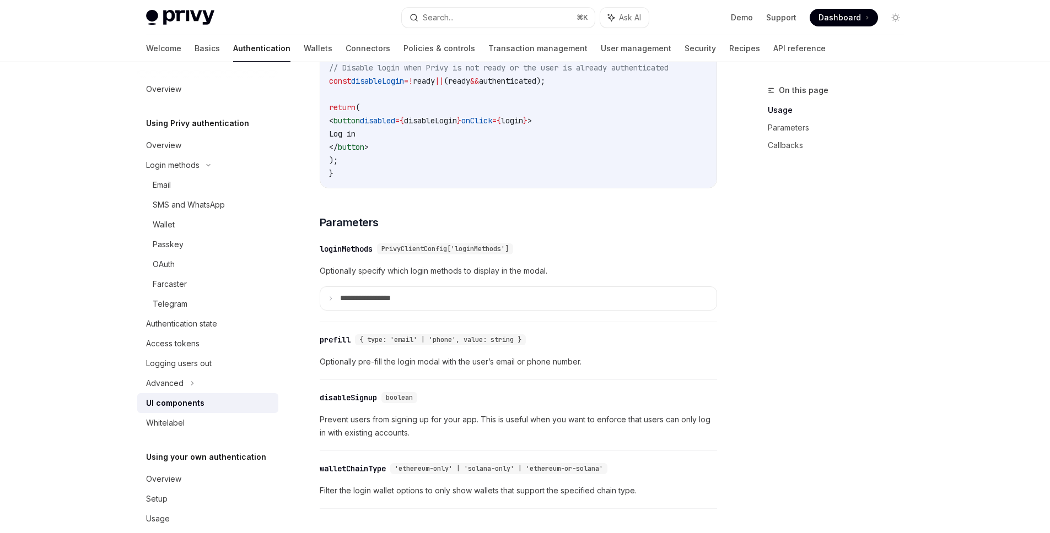
scroll to position [949, 0]
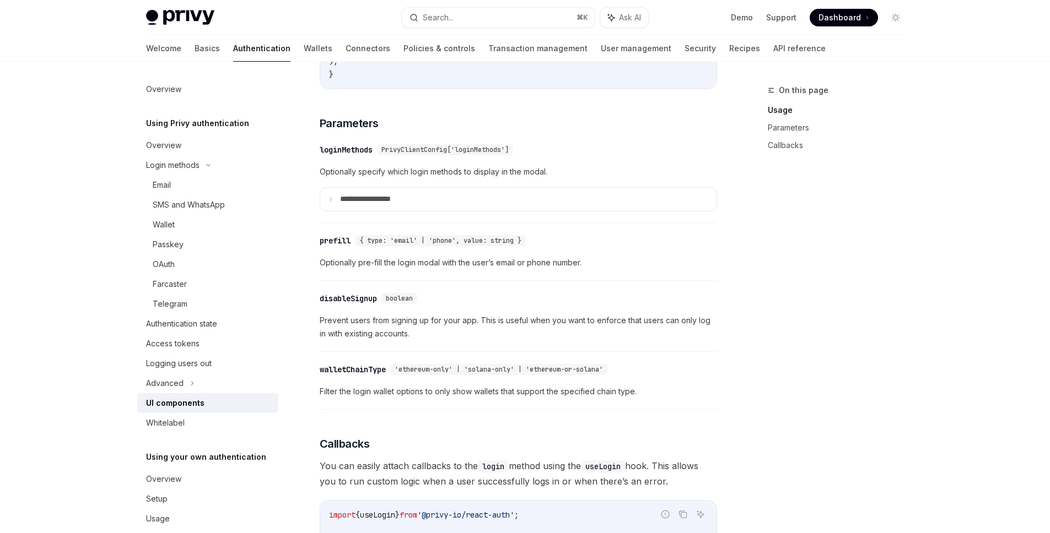
click at [827, 320] on div "On this page Usage Parameters Callbacks" at bounding box center [830, 309] width 168 height 450
click at [359, 204] on p "**********" at bounding box center [378, 200] width 77 height 10
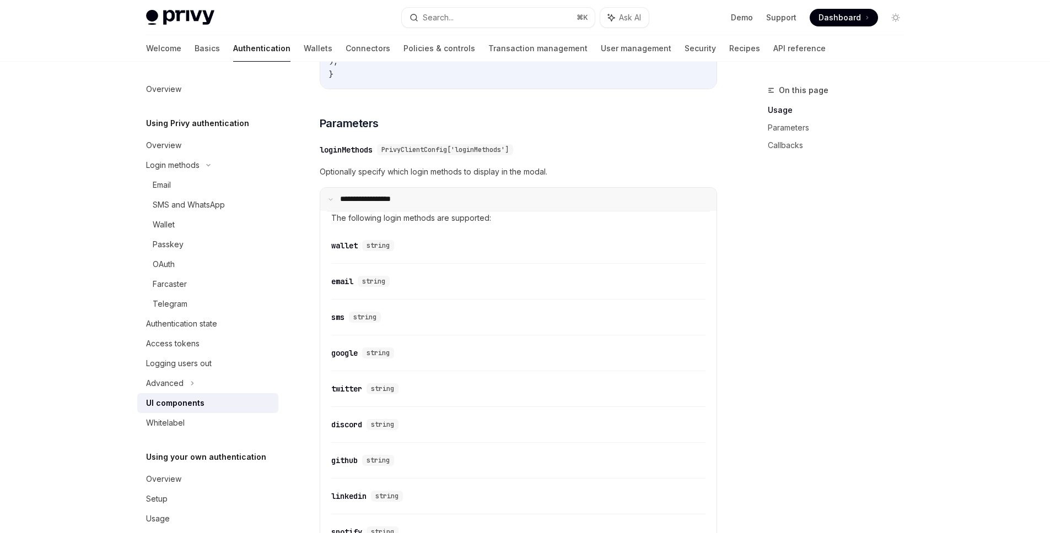
click at [350, 204] on p "**********" at bounding box center [376, 200] width 73 height 10
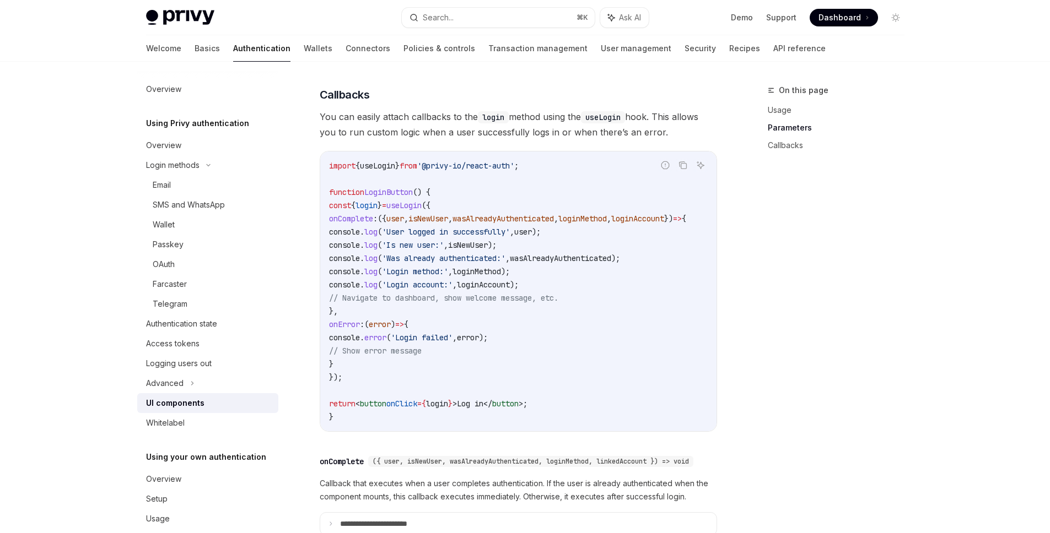
scroll to position [1300, 0]
click at [836, 324] on div "On this page Usage Parameters Callbacks" at bounding box center [830, 309] width 168 height 450
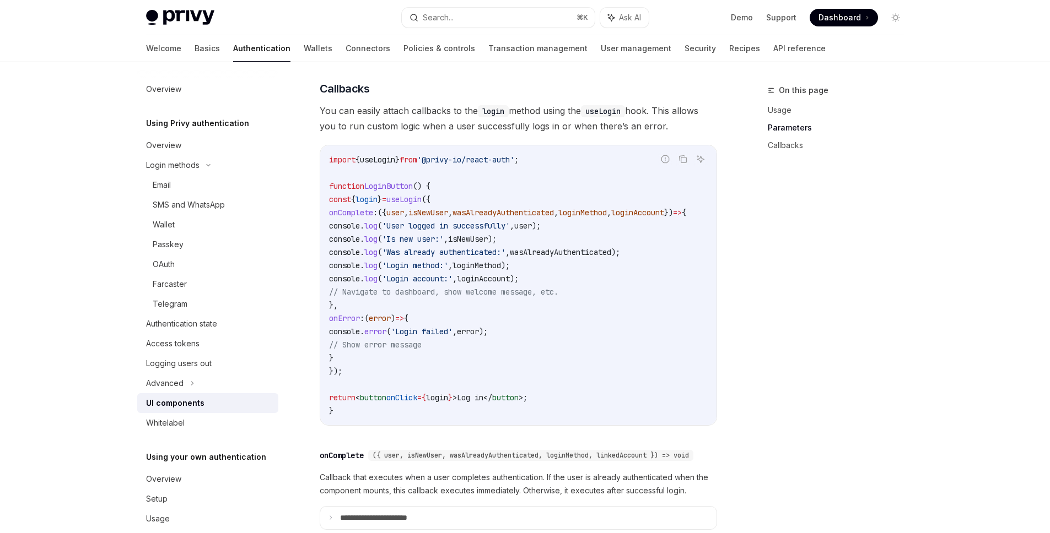
scroll to position [1308, 0]
click at [403, 309] on code "import { useLogin } from '@privy-io/react-auth' ; function LoginButton () { con…" at bounding box center [521, 282] width 384 height 264
drag, startPoint x: 379, startPoint y: 364, endPoint x: 366, endPoint y: 220, distance: 144.9
click at [366, 220] on code "import { useLogin } from '@privy-io/react-auth' ; function LoginButton () { con…" at bounding box center [521, 282] width 384 height 264
copy code "onComplete : ({ user , isNewUser , wasAlreadyAuthenticated , loginMethod , logi…"
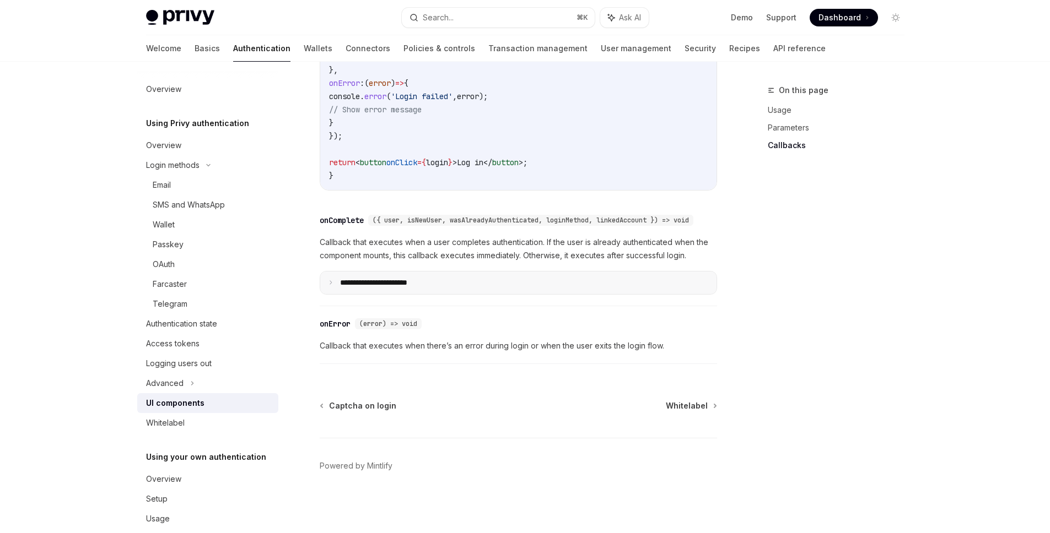
click at [377, 295] on summary "**********" at bounding box center [518, 283] width 396 height 23
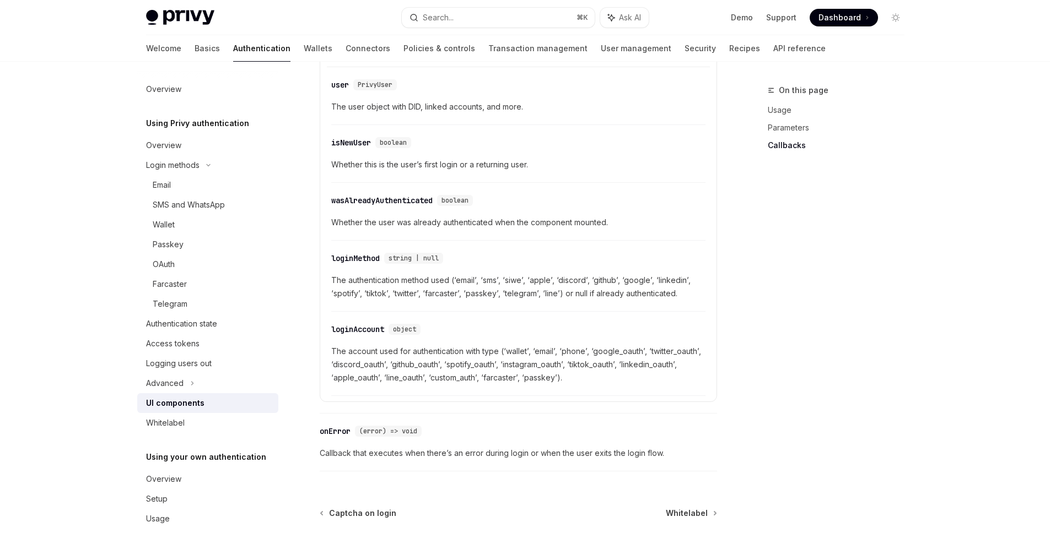
scroll to position [1822, 0]
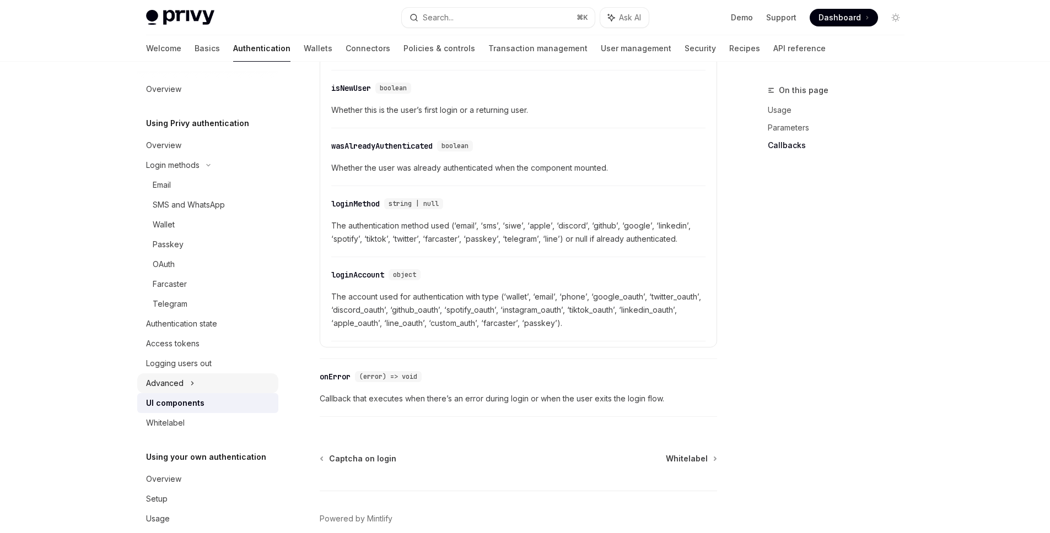
click at [199, 386] on div "Advanced" at bounding box center [207, 384] width 141 height 20
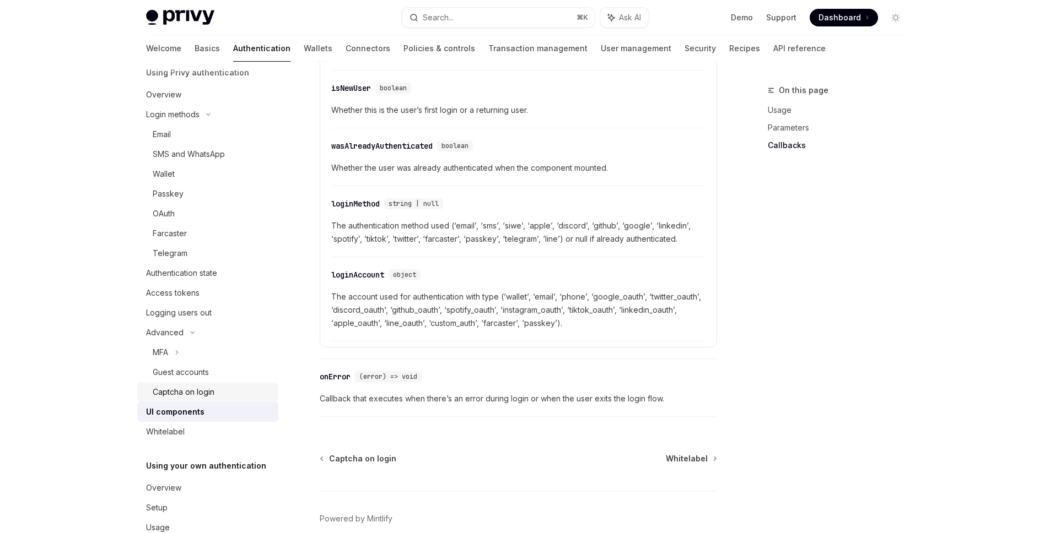
scroll to position [52, 0]
click at [850, 15] on span "Dashboard" at bounding box center [839, 17] width 42 height 11
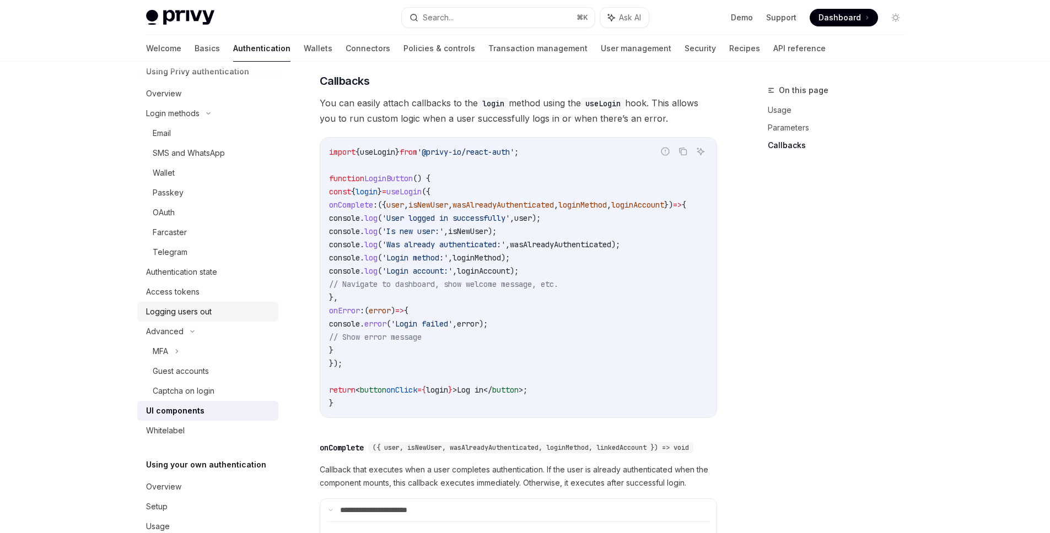
scroll to position [50, 0]
click at [197, 293] on div "Access tokens" at bounding box center [172, 294] width 53 height 13
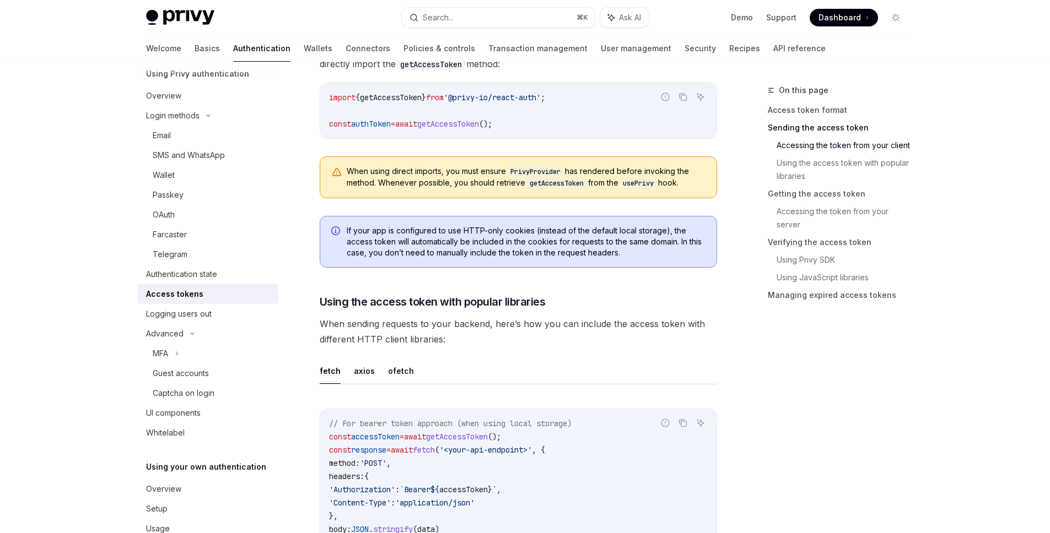
scroll to position [715, 0]
click at [344, 369] on ul "fetch axios ofetch" at bounding box center [518, 371] width 397 height 26
click at [363, 369] on button "axios" at bounding box center [364, 371] width 21 height 26
type textarea "*"
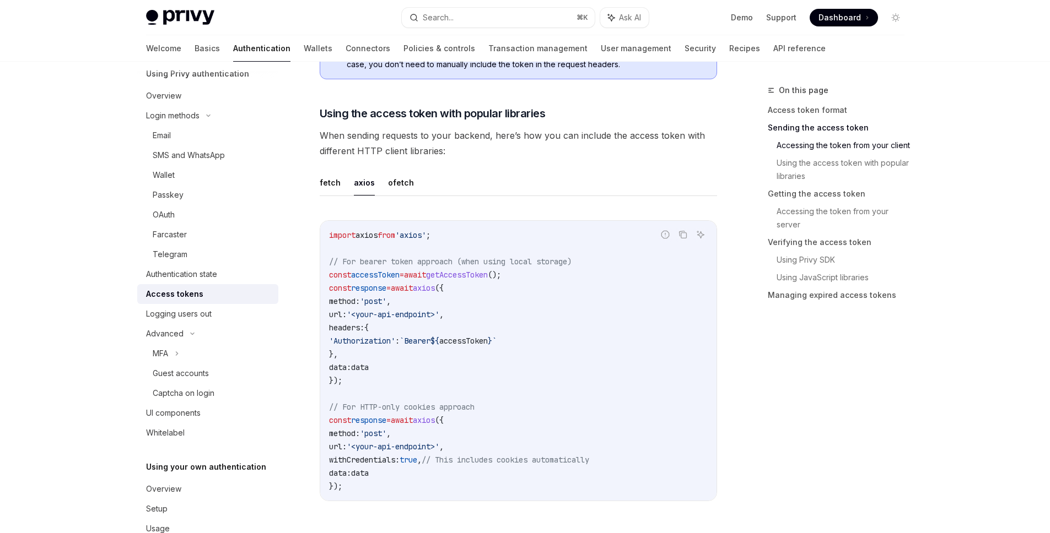
scroll to position [898, 0]
